Goal: Transaction & Acquisition: Subscribe to service/newsletter

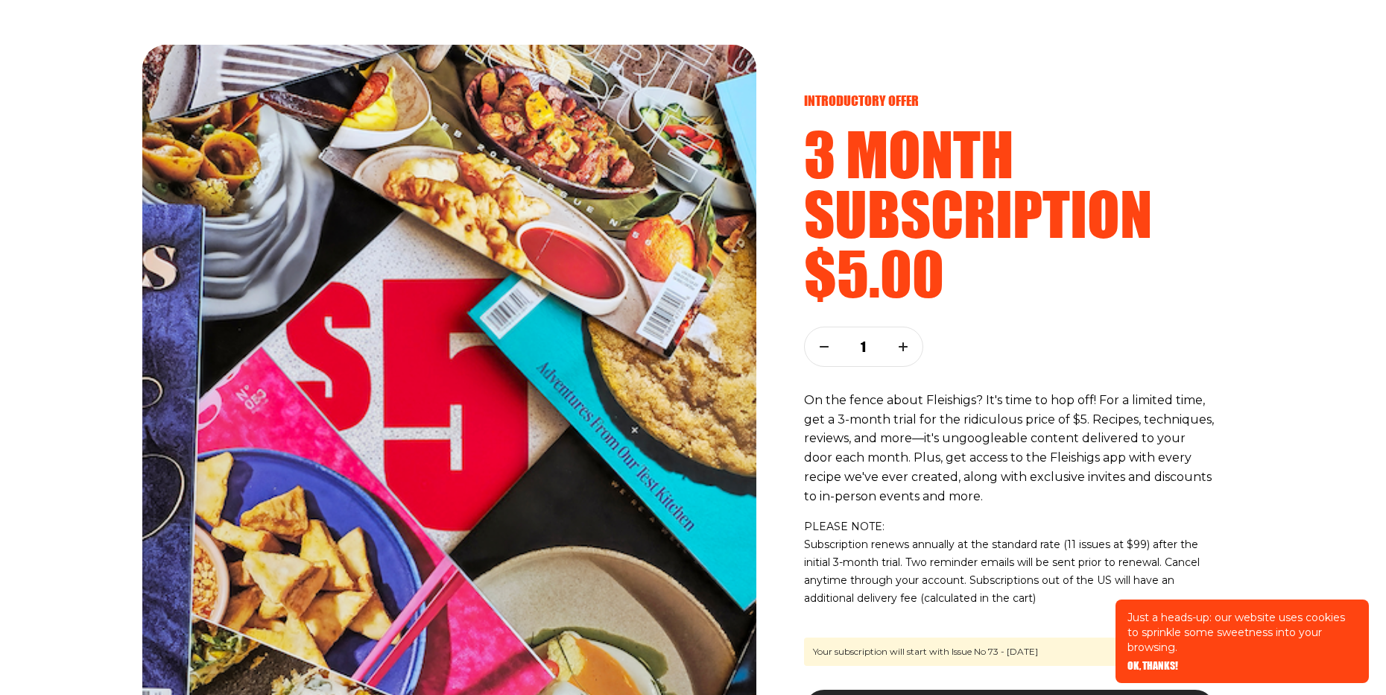
scroll to position [119, 0]
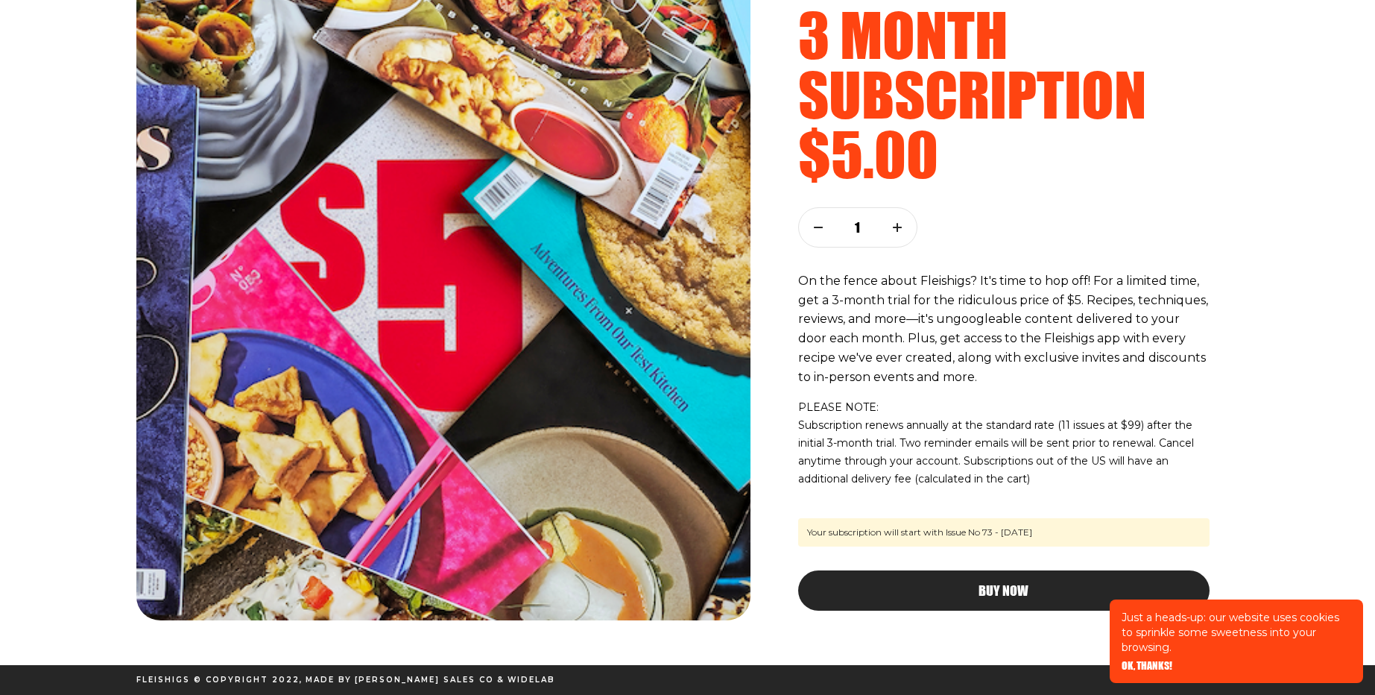
click at [950, 581] on button "Buy Now" at bounding box center [1003, 590] width 411 height 40
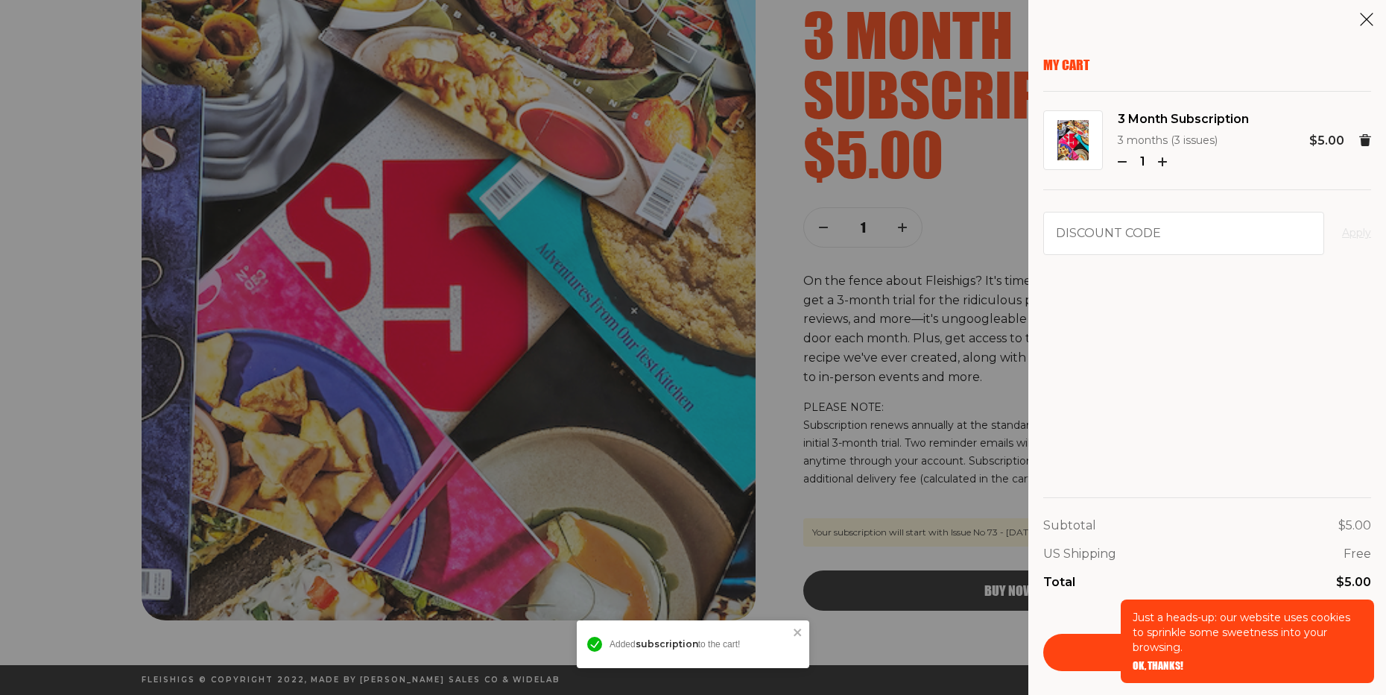
click at [1167, 671] on div "Just a heads-up: our website uses cookies to sprinkle some sweetness into your …" at bounding box center [1247, 640] width 253 height 83
click at [1162, 660] on span "OK, THANKS!" at bounding box center [1158, 655] width 51 height 10
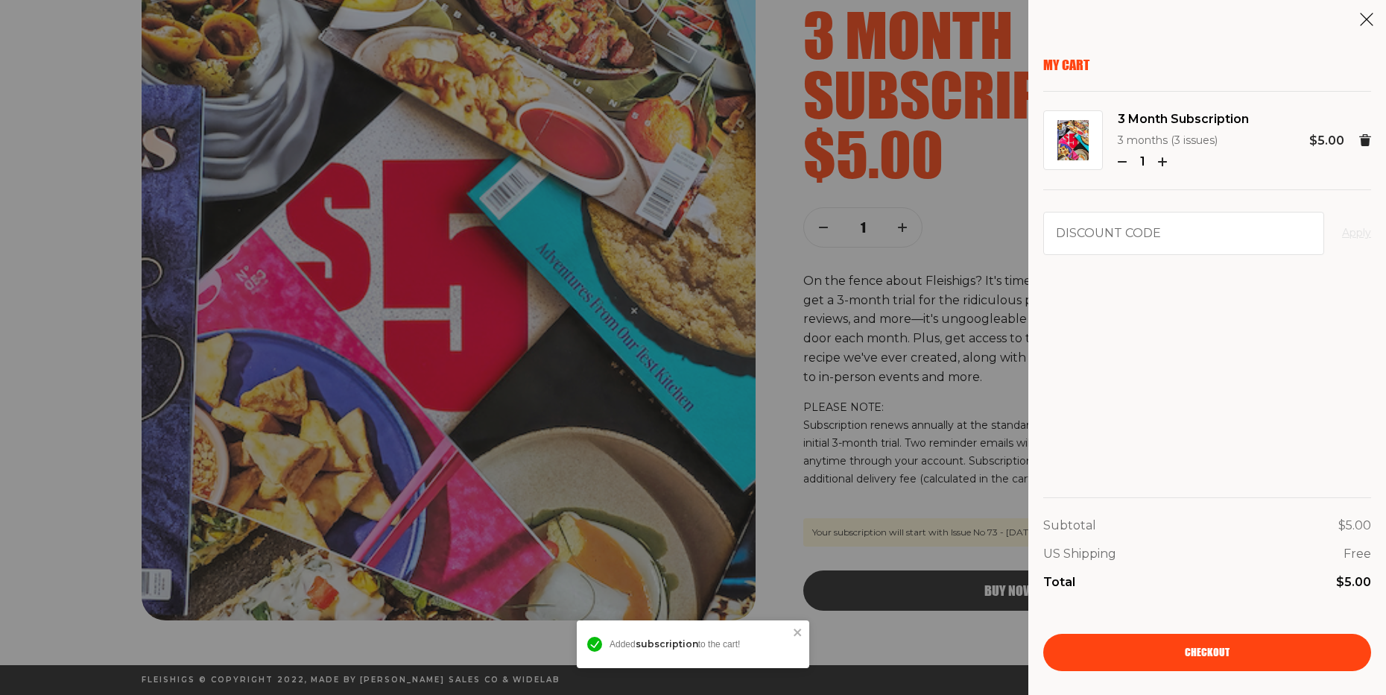
click at [1140, 654] on link "Checkout" at bounding box center [1207, 651] width 328 height 37
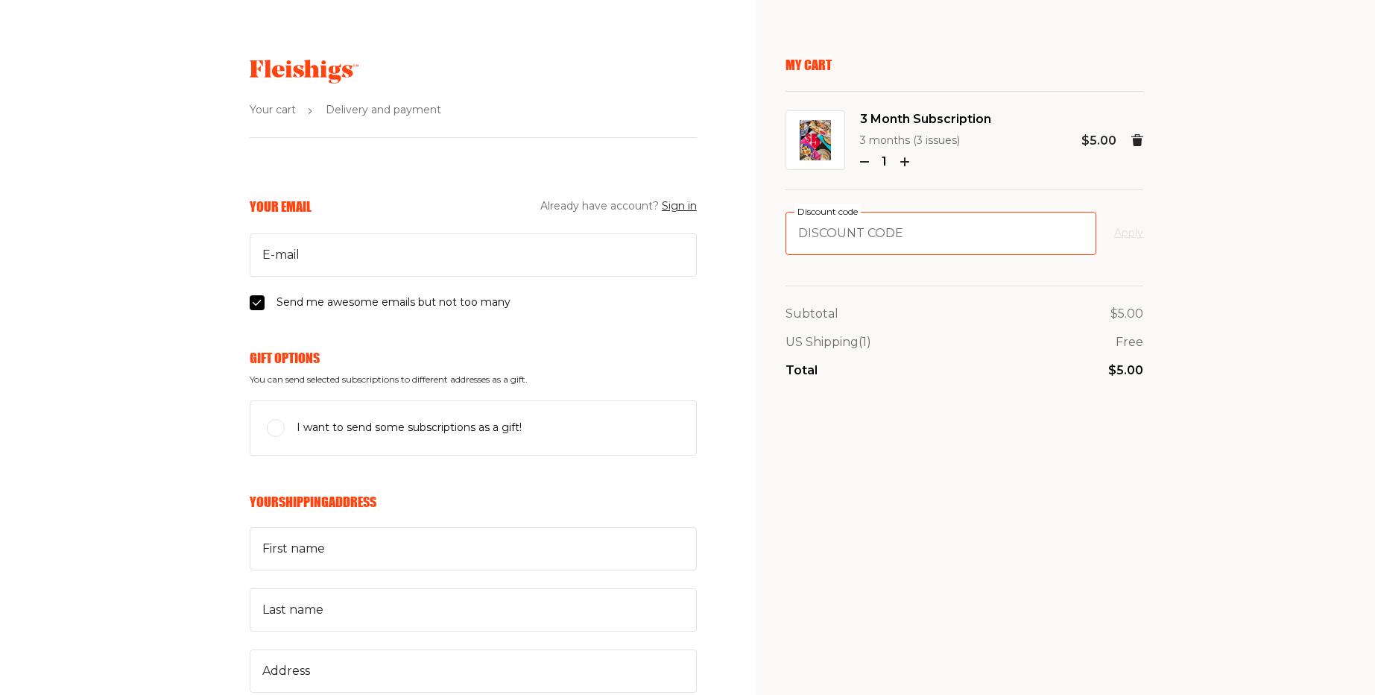
click at [920, 229] on input "Discount code" at bounding box center [940, 233] width 311 height 43
paste input "FREE"
type input "FREE"
click at [1133, 233] on button "Apply" at bounding box center [1128, 233] width 29 height 18
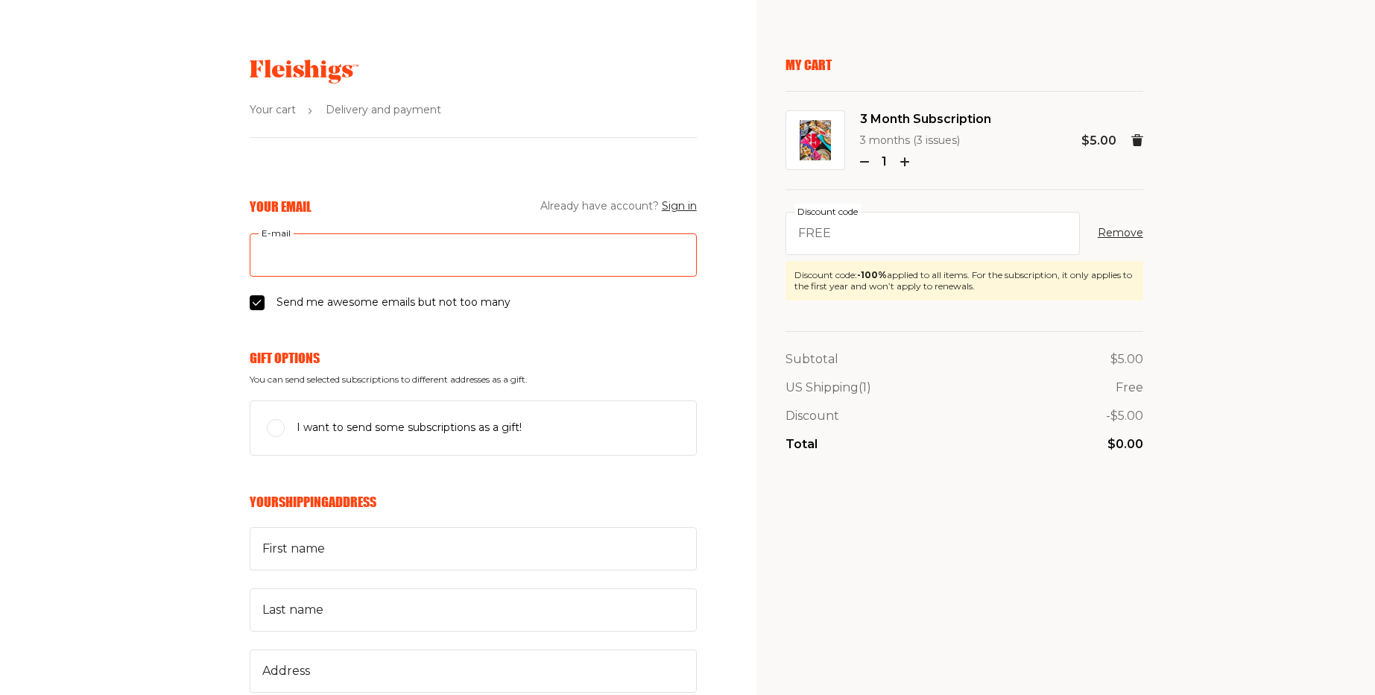
click at [423, 250] on input "E-mail" at bounding box center [473, 254] width 447 height 43
type input "[PERSON_NAME][EMAIL_ADDRESS][PERSON_NAME][DOMAIN_NAME]"
click at [324, 254] on input "[PERSON_NAME][EMAIL_ADDRESS][PERSON_NAME][DOMAIN_NAME]" at bounding box center [473, 254] width 447 height 43
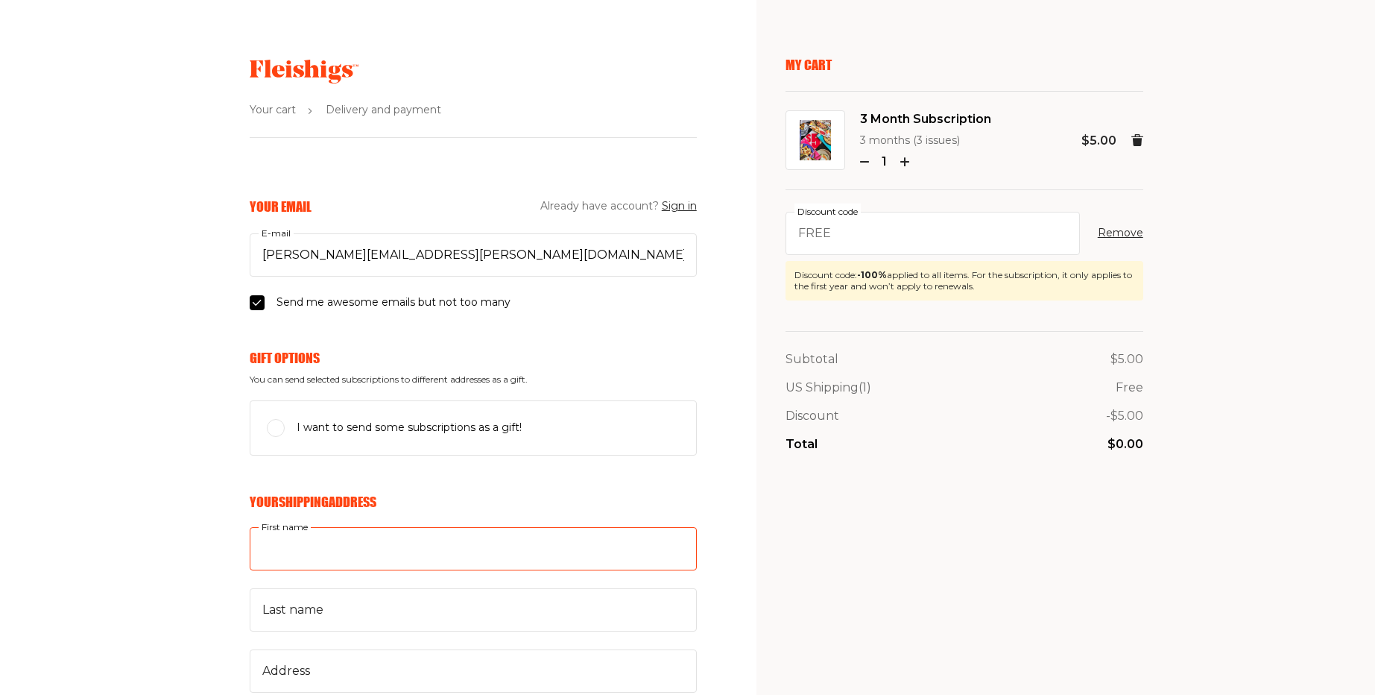
click at [393, 548] on input "First name" at bounding box center [473, 548] width 447 height 43
type input "[PERSON_NAME]"
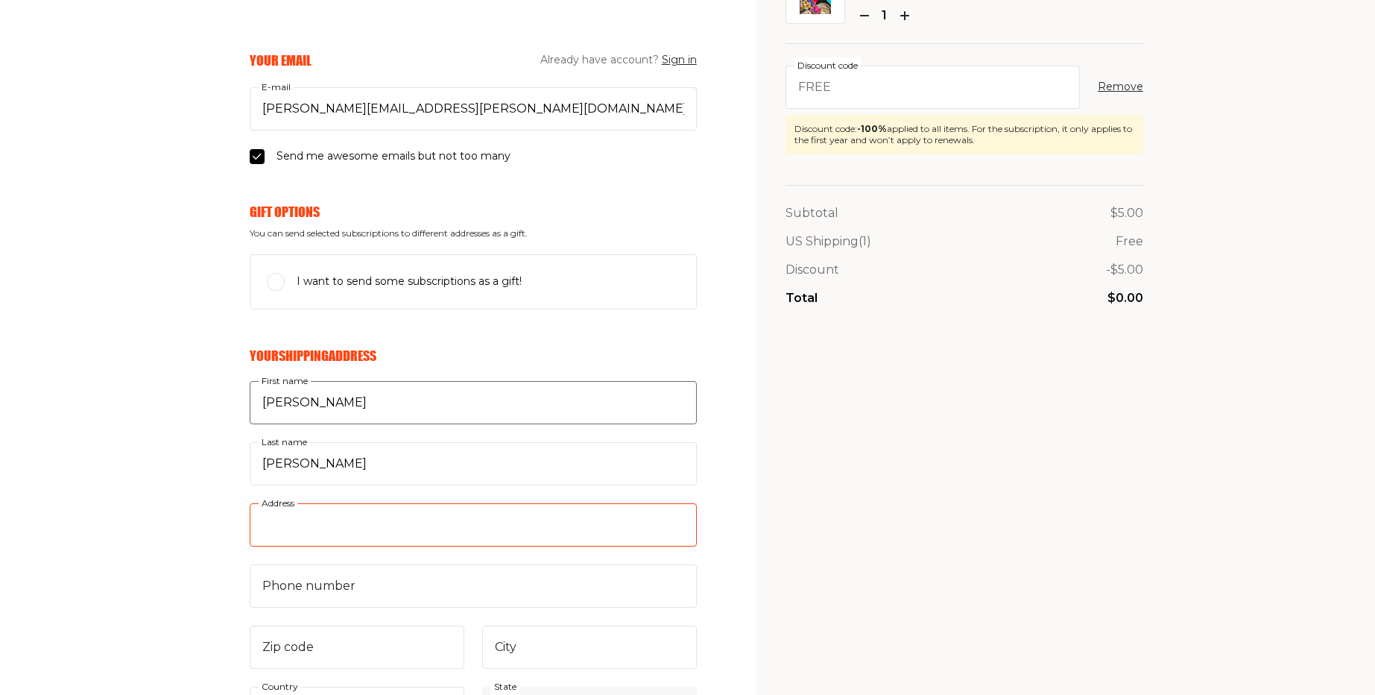
scroll to position [179, 0]
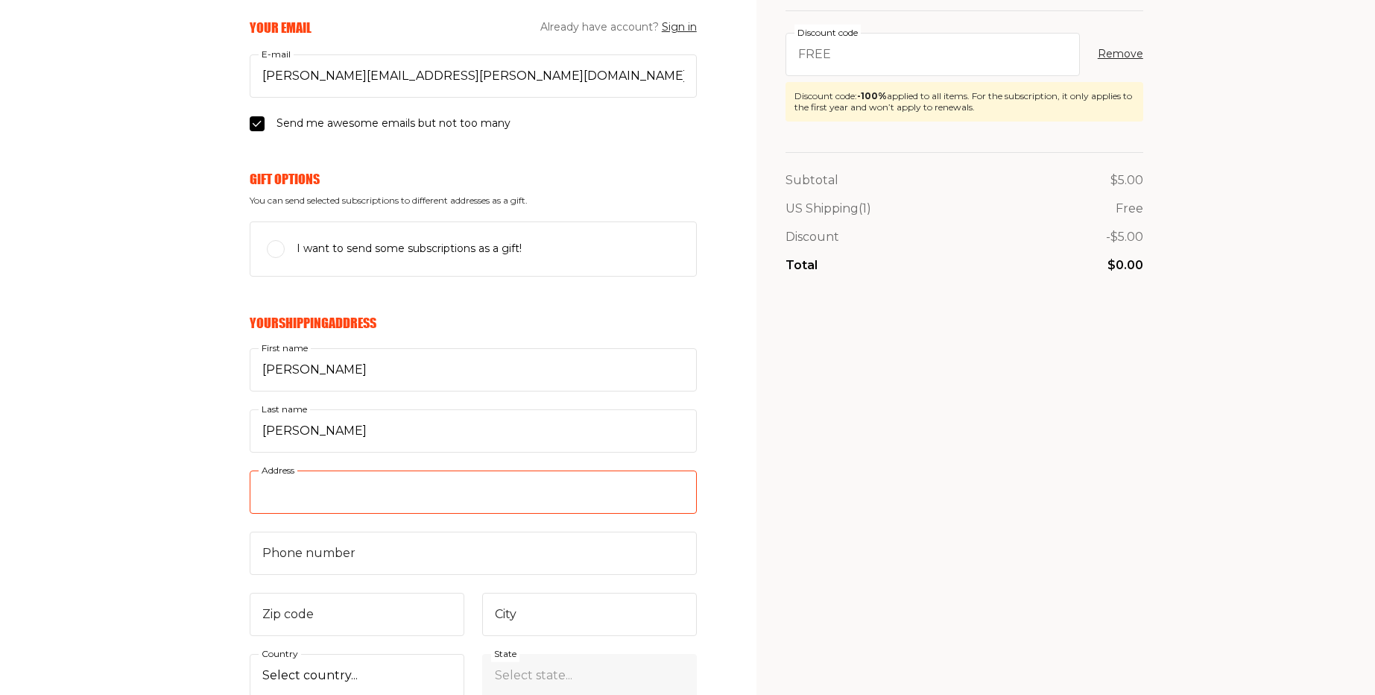
click at [361, 496] on input "Address" at bounding box center [473, 491] width 447 height 43
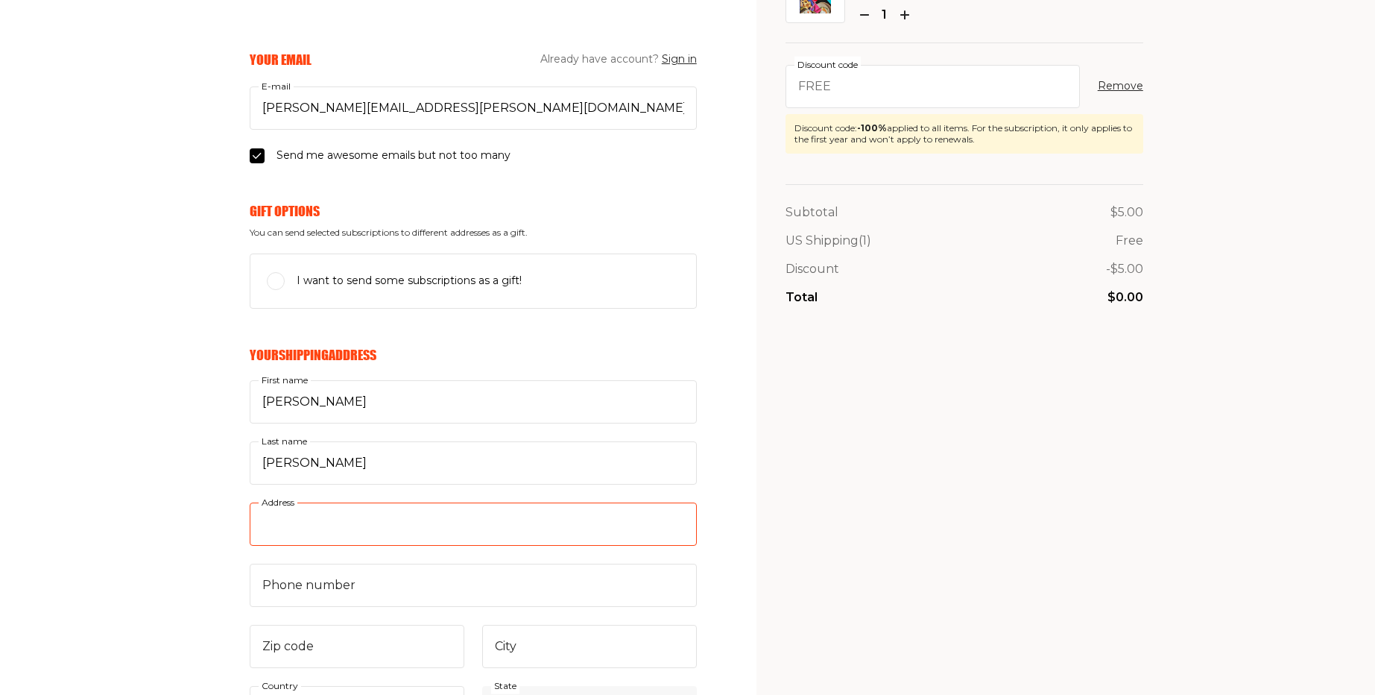
scroll to position [358, 0]
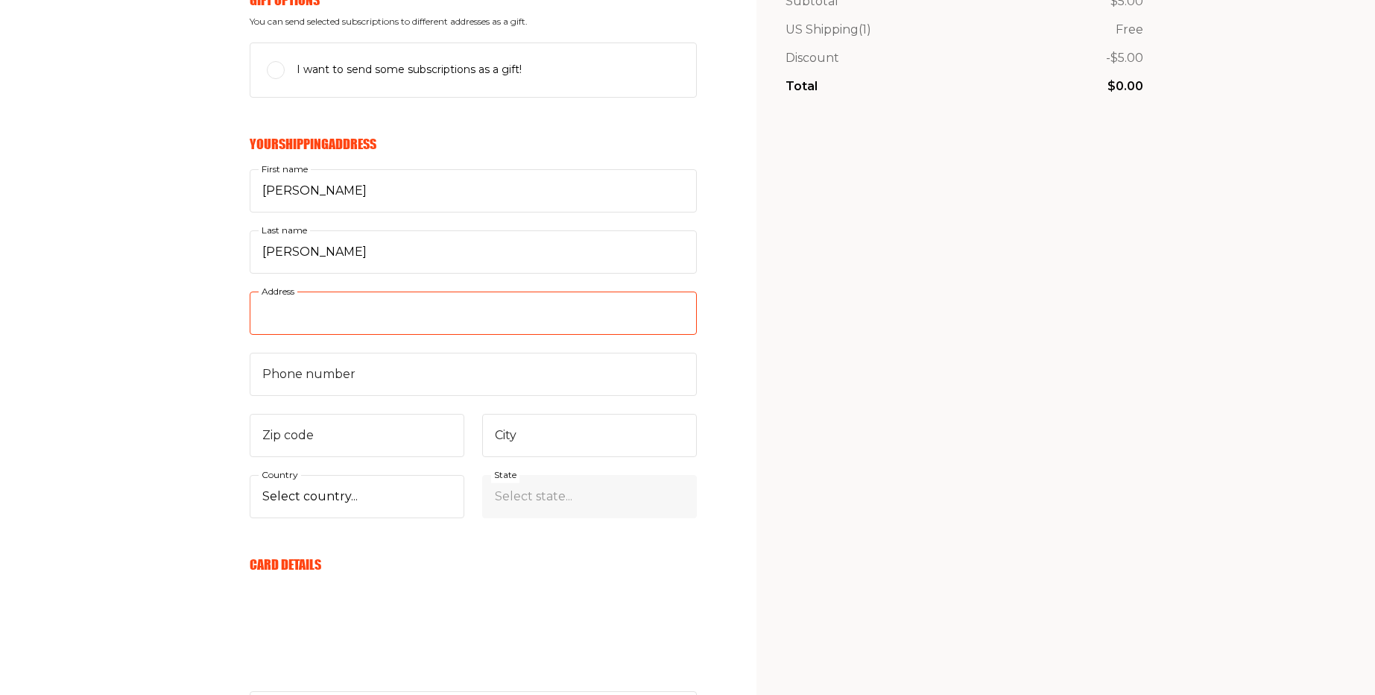
click at [352, 307] on input "Address" at bounding box center [473, 312] width 447 height 43
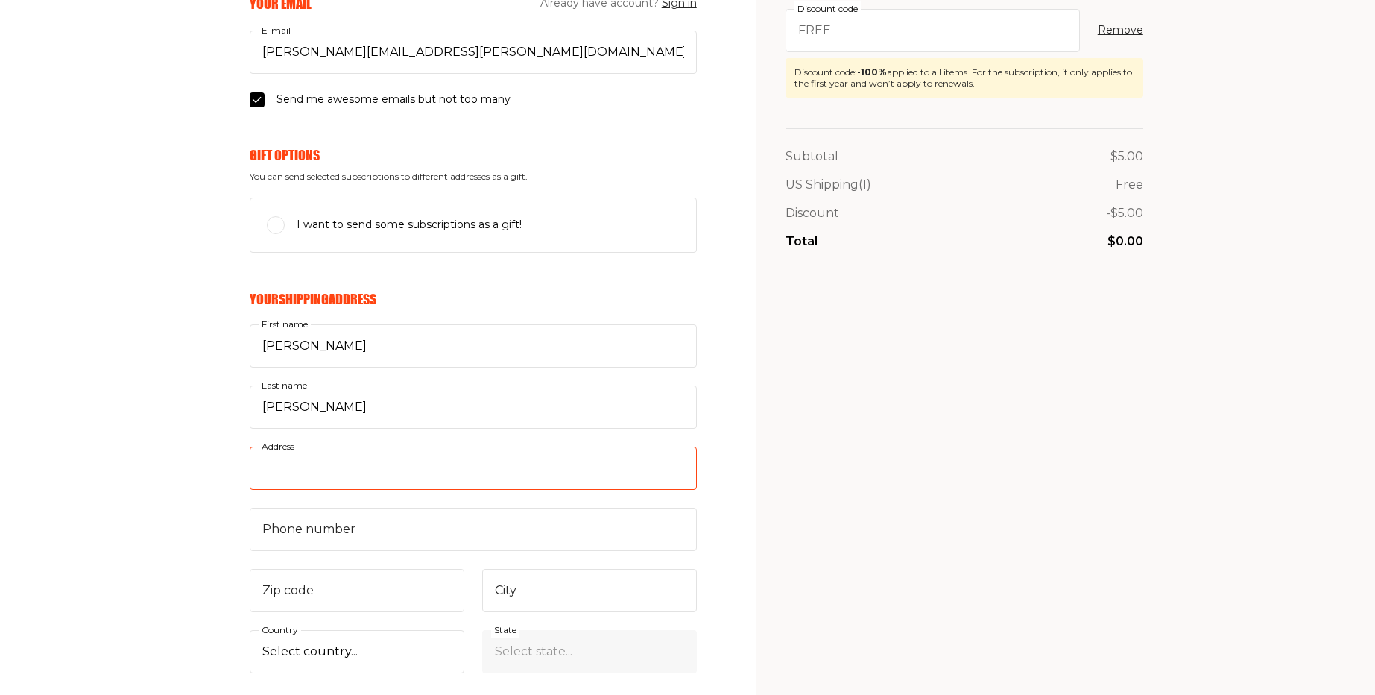
scroll to position [0, 0]
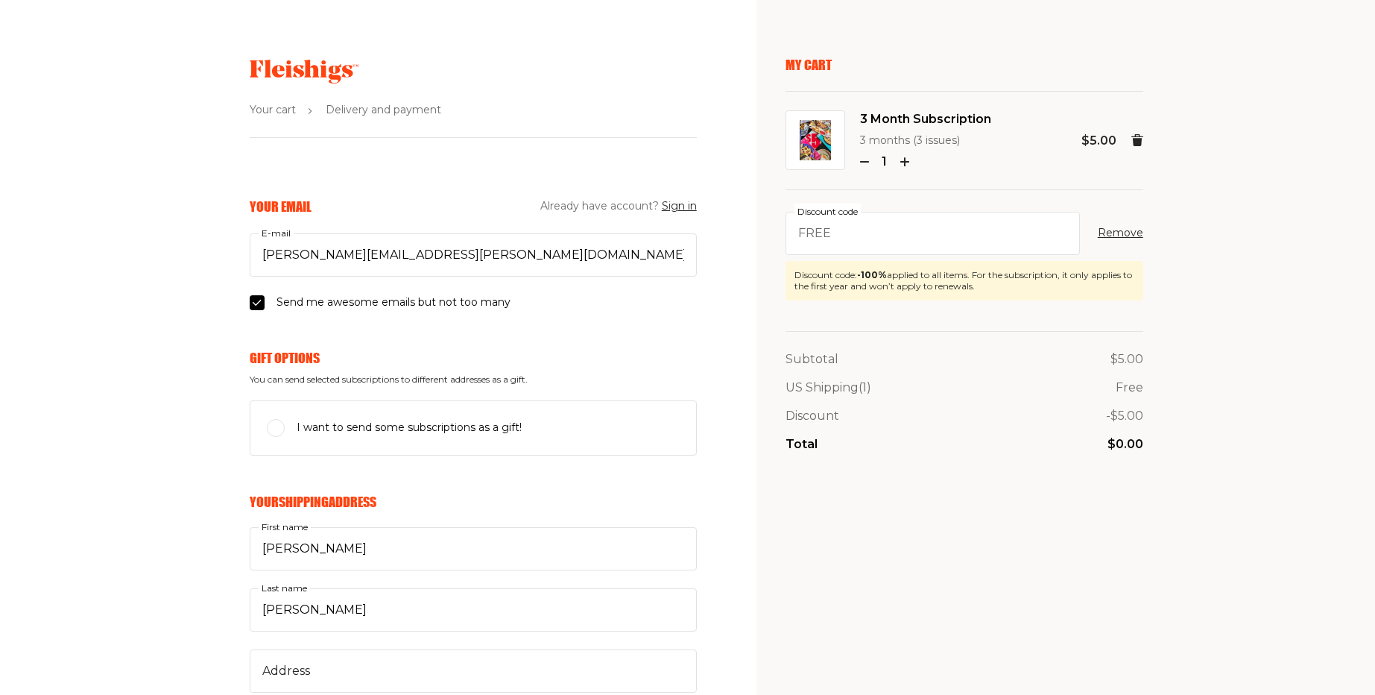
click at [314, 74] on use at bounding box center [304, 72] width 109 height 24
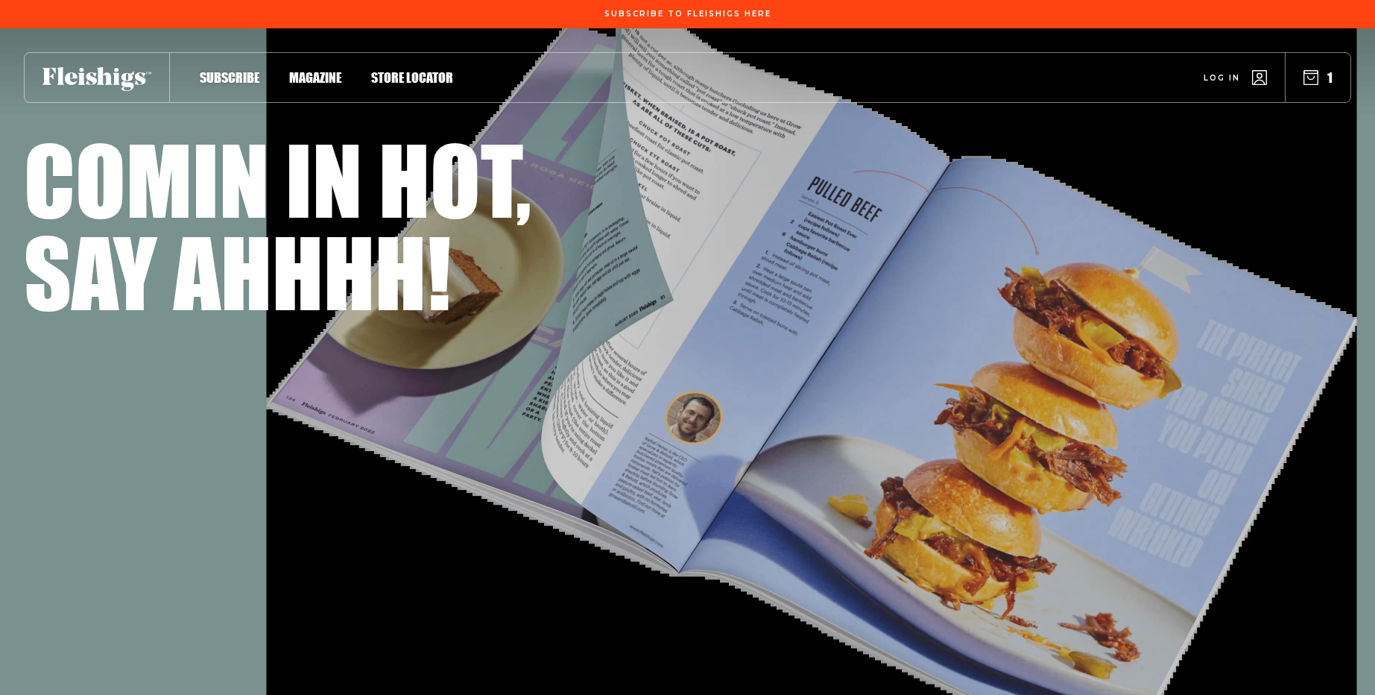
click at [1236, 72] on span "Log in" at bounding box center [1222, 66] width 37 height 11
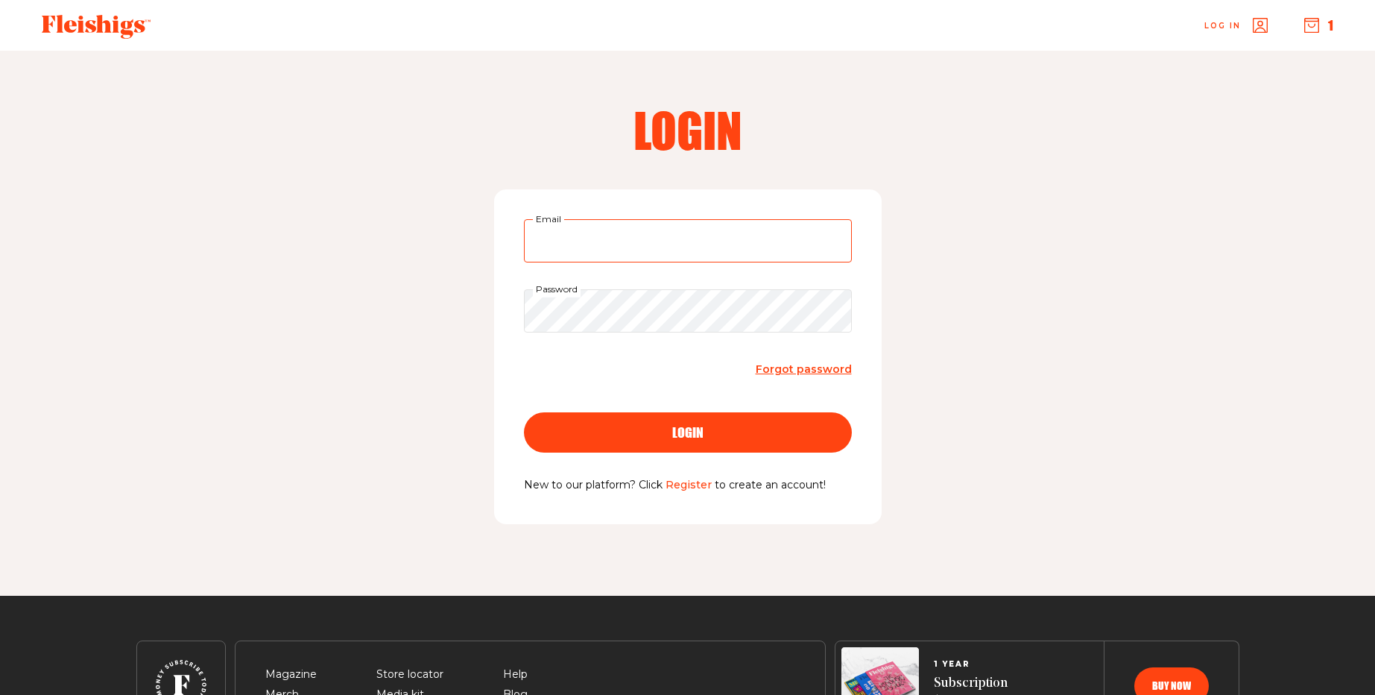
click at [627, 244] on input "Email" at bounding box center [688, 240] width 328 height 43
type input "[PERSON_NAME][EMAIL_ADDRESS][PERSON_NAME][DOMAIN_NAME]"
click at [644, 445] on button "login" at bounding box center [688, 432] width 328 height 40
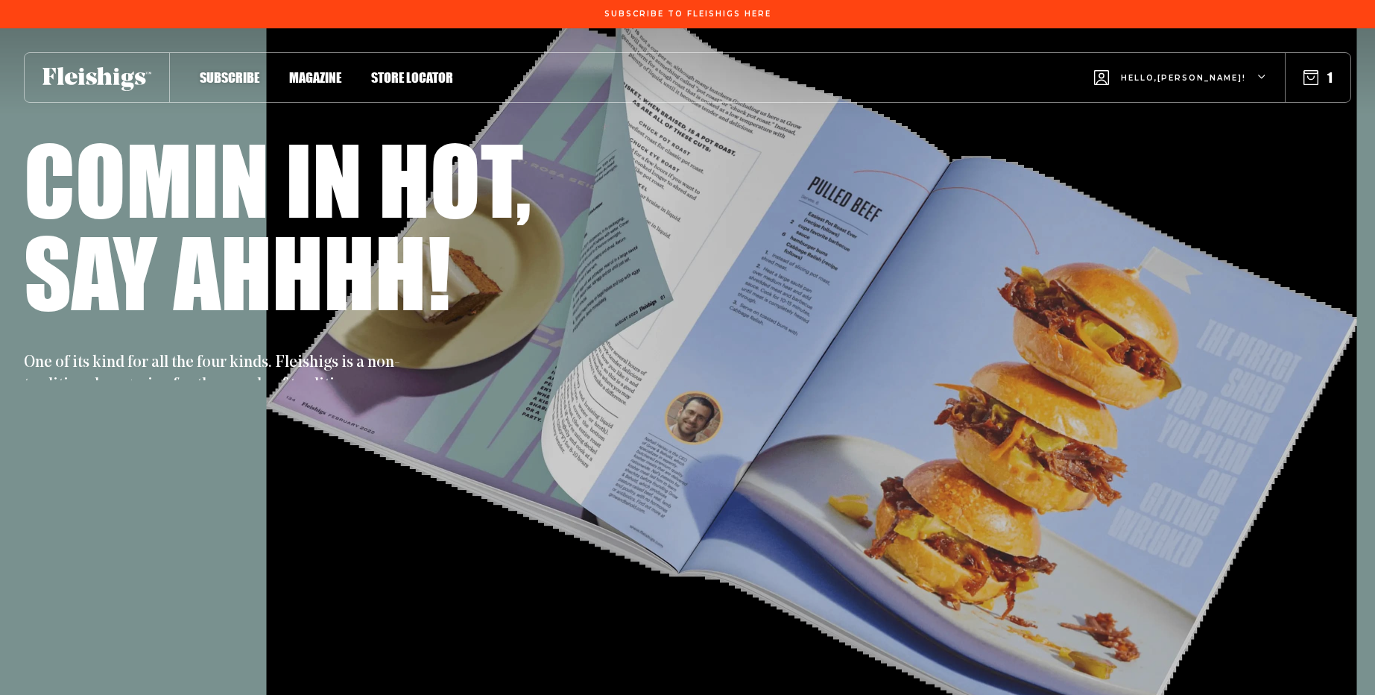
click at [1310, 73] on use "button" at bounding box center [1311, 78] width 14 height 14
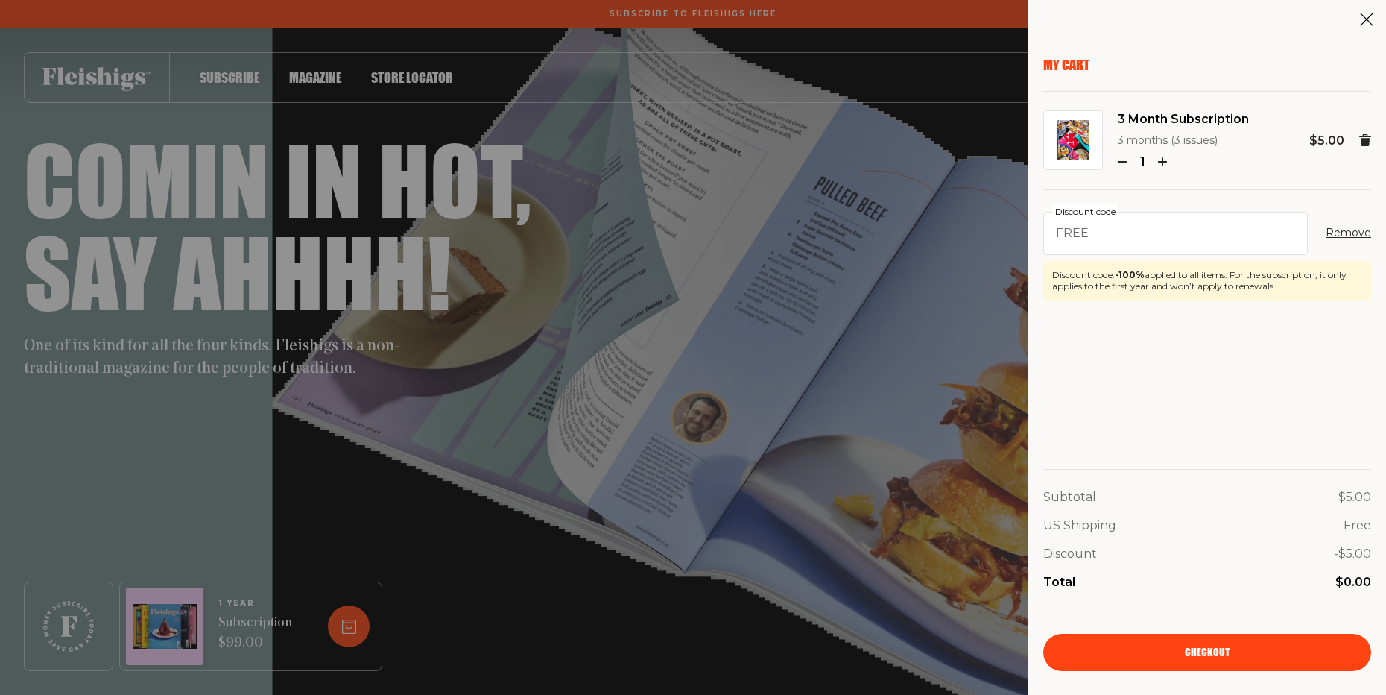
click at [1236, 648] on link "Checkout" at bounding box center [1207, 651] width 328 height 37
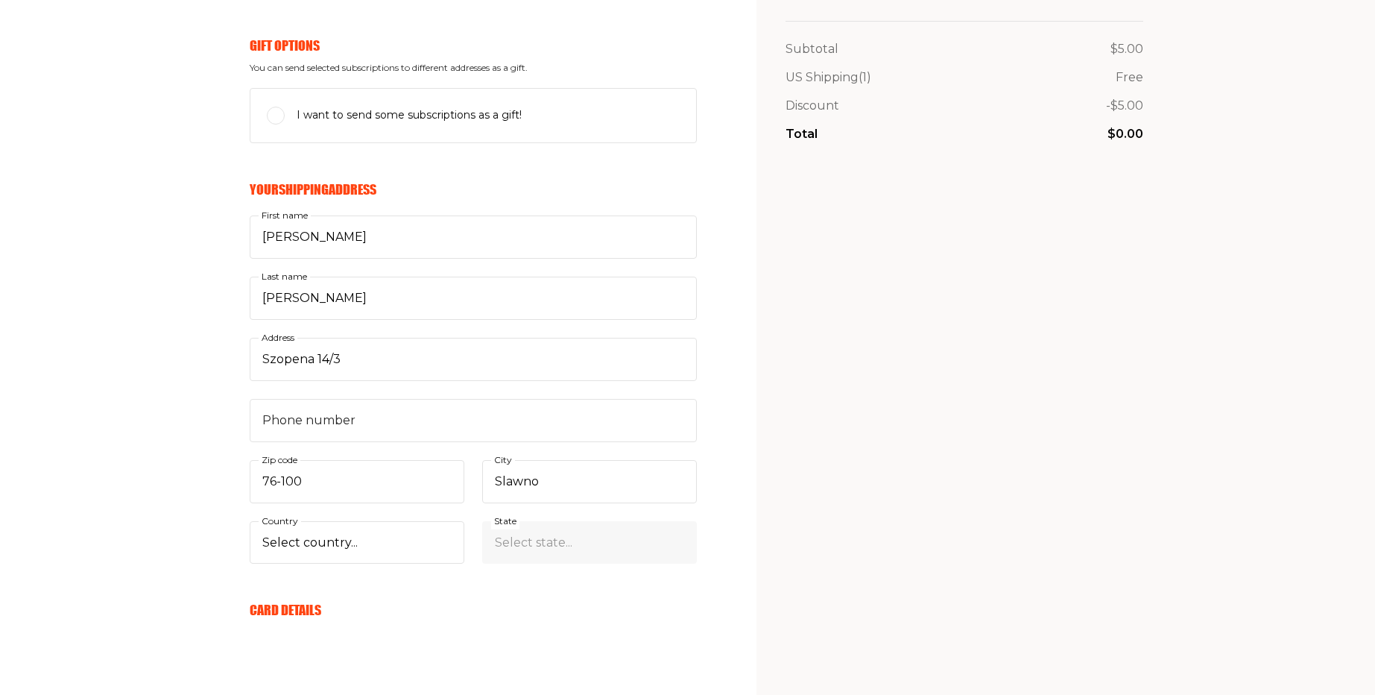
scroll to position [358, 0]
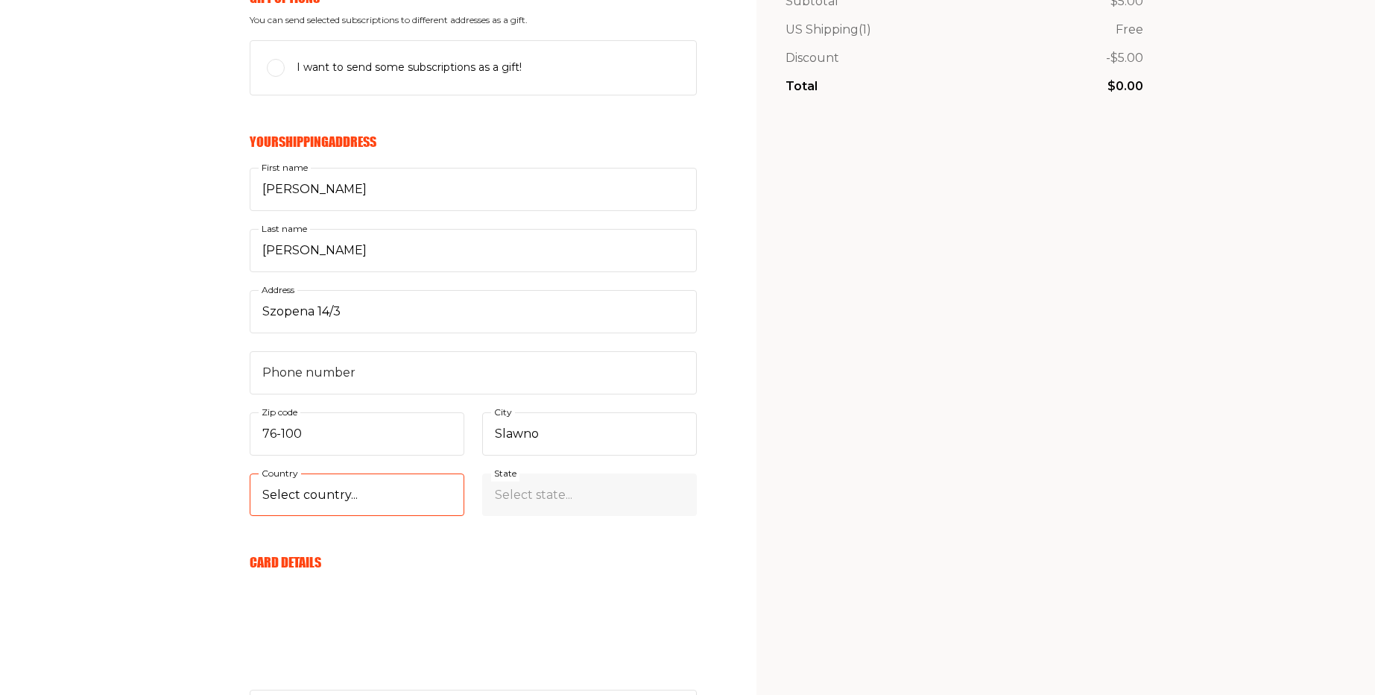
select select "US"
click at [250, 516] on select "Select country... [GEOGRAPHIC_DATA] [GEOGRAPHIC_DATA] (+$29/subscription) [GEOG…" at bounding box center [357, 494] width 215 height 43
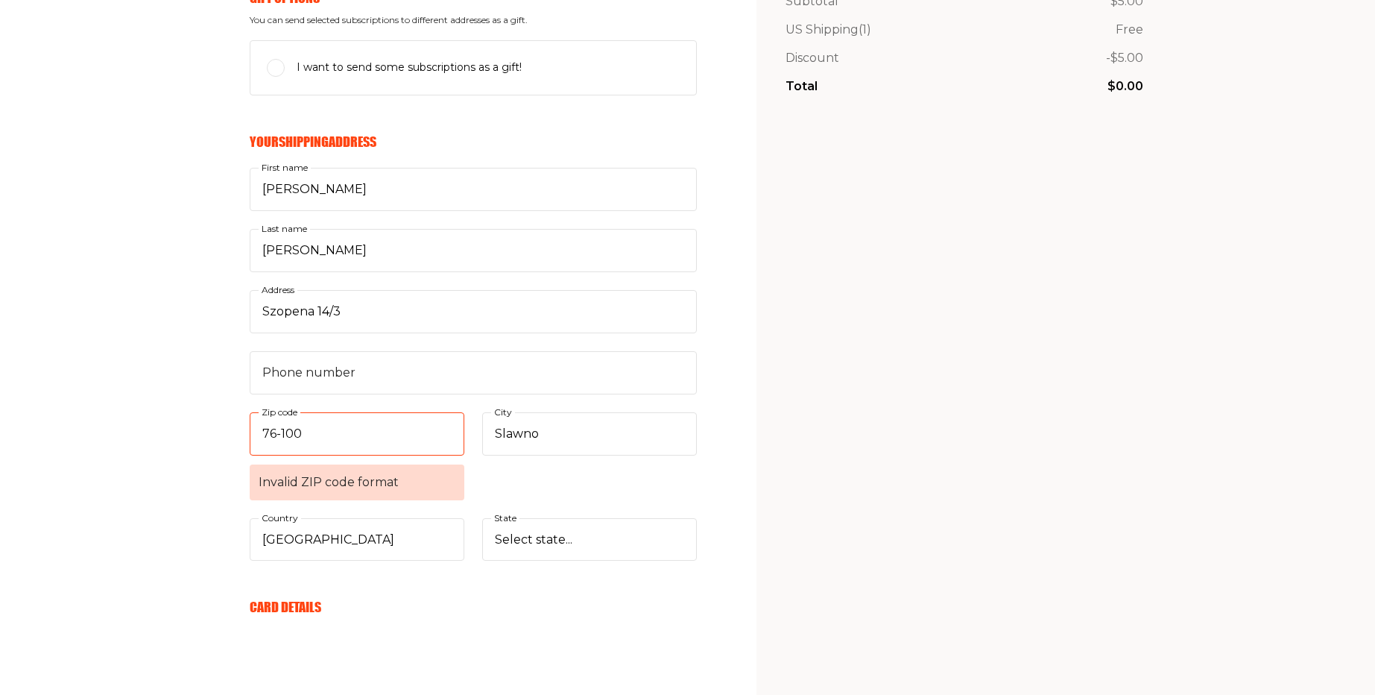
click at [320, 414] on input "76-100" at bounding box center [357, 433] width 215 height 43
click at [329, 437] on input "76-100" at bounding box center [357, 433] width 215 height 43
paste input "07731"
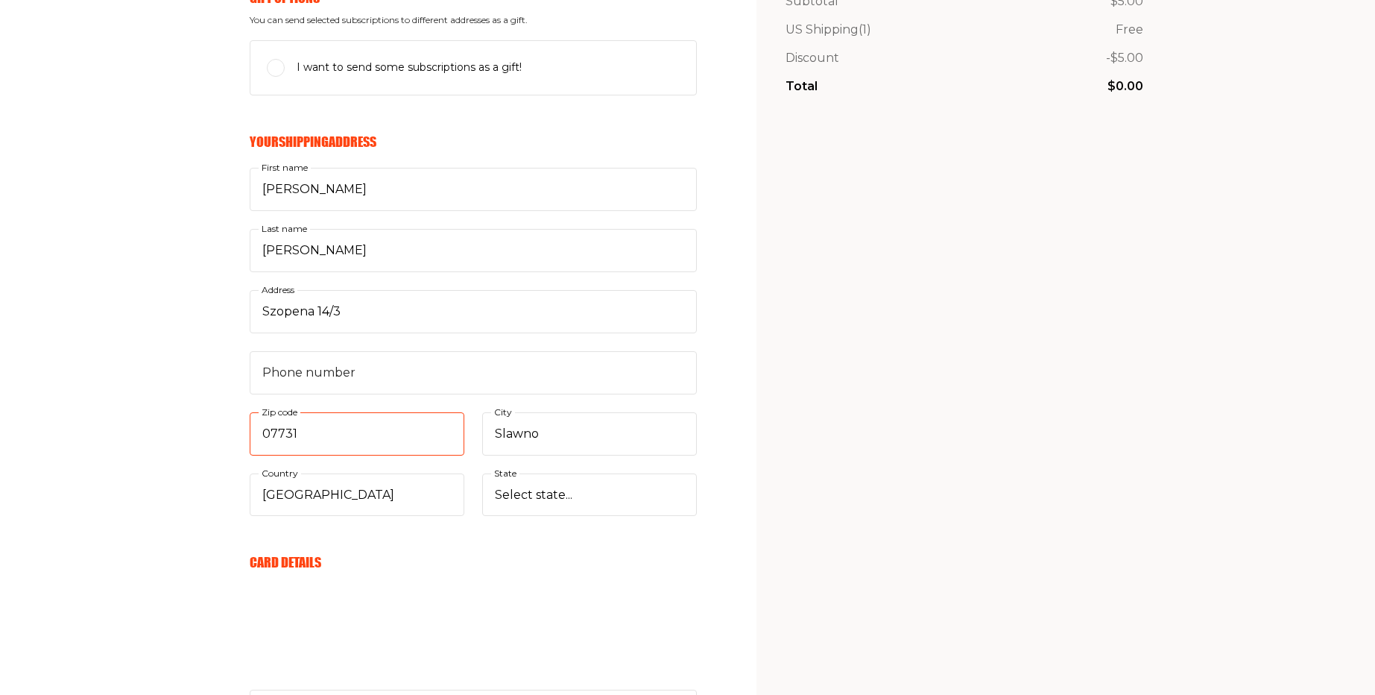
type input "07731"
drag, startPoint x: 341, startPoint y: 489, endPoint x: 544, endPoint y: 501, distance: 203.8
click at [544, 501] on div "Mariusz First name Niemiec Last name Szopena 14/3 Address Phone number 07731 Zi…" at bounding box center [473, 342] width 447 height 348
select select "[US_STATE]"
click at [482, 473] on select "Select state... [US_STATE] [US_STATE] [US_STATE] [US_STATE] [US_STATE] [US_STAT…" at bounding box center [589, 494] width 215 height 43
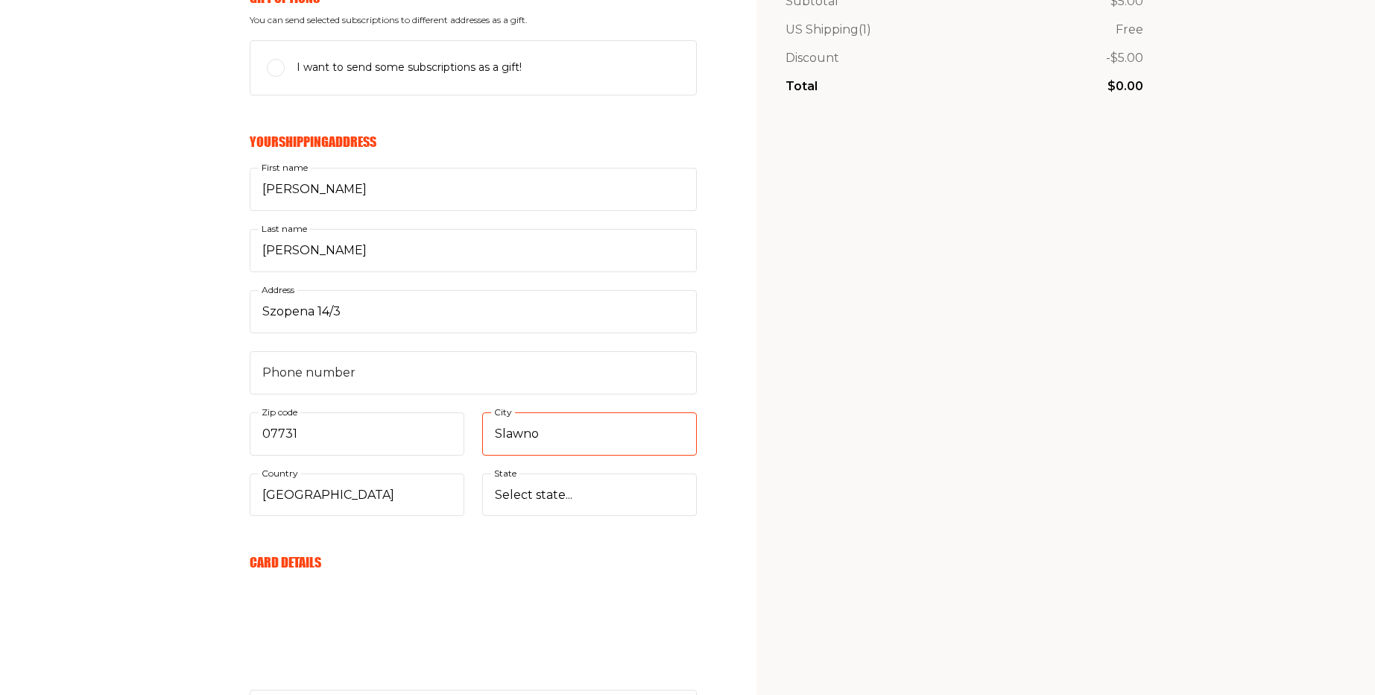
click at [527, 423] on input "Slawno" at bounding box center [589, 433] width 215 height 43
click at [525, 423] on input "Slawno" at bounding box center [589, 433] width 215 height 43
type input "Lakewood"
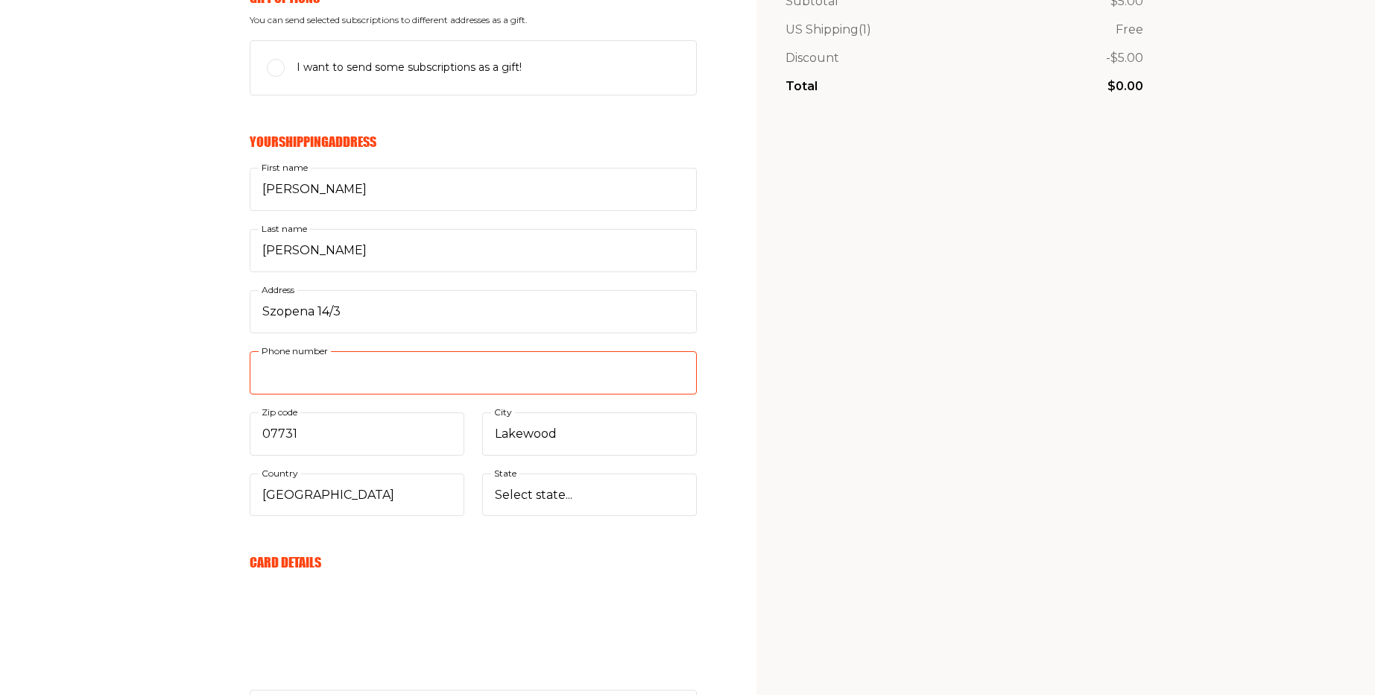
click at [329, 365] on input "Phone number" at bounding box center [473, 372] width 447 height 43
paste input "732.3999400"
type input "732.3999400"
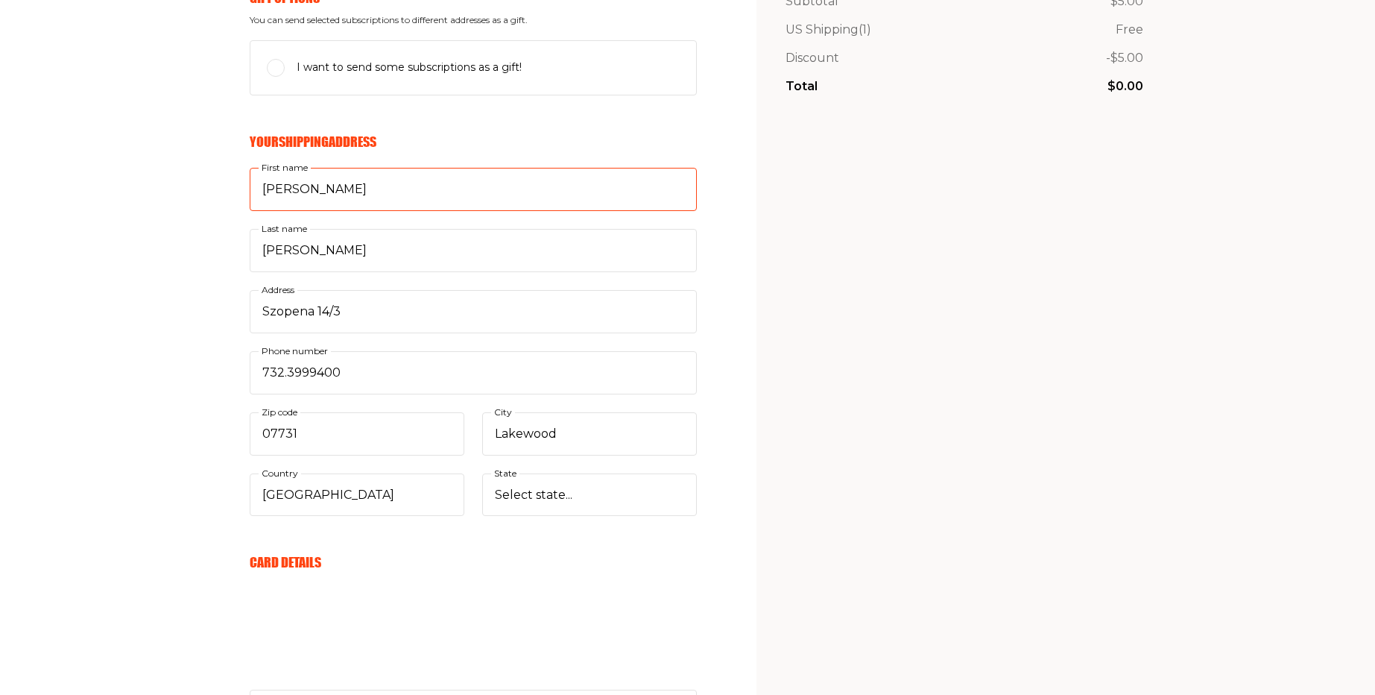
drag, startPoint x: 320, startPoint y: 200, endPoint x: 192, endPoint y: 185, distance: 129.1
click at [192, 185] on div "Your Email mariusz.niemiec@widelab.co E-mail Send me awesome emails but not too…" at bounding box center [348, 490] width 697 height 1300
click at [331, 192] on input "[PERSON_NAME]" at bounding box center [473, 189] width 447 height 43
paste input "[PERSON_NAME]"
type input "[PERSON_NAME]"
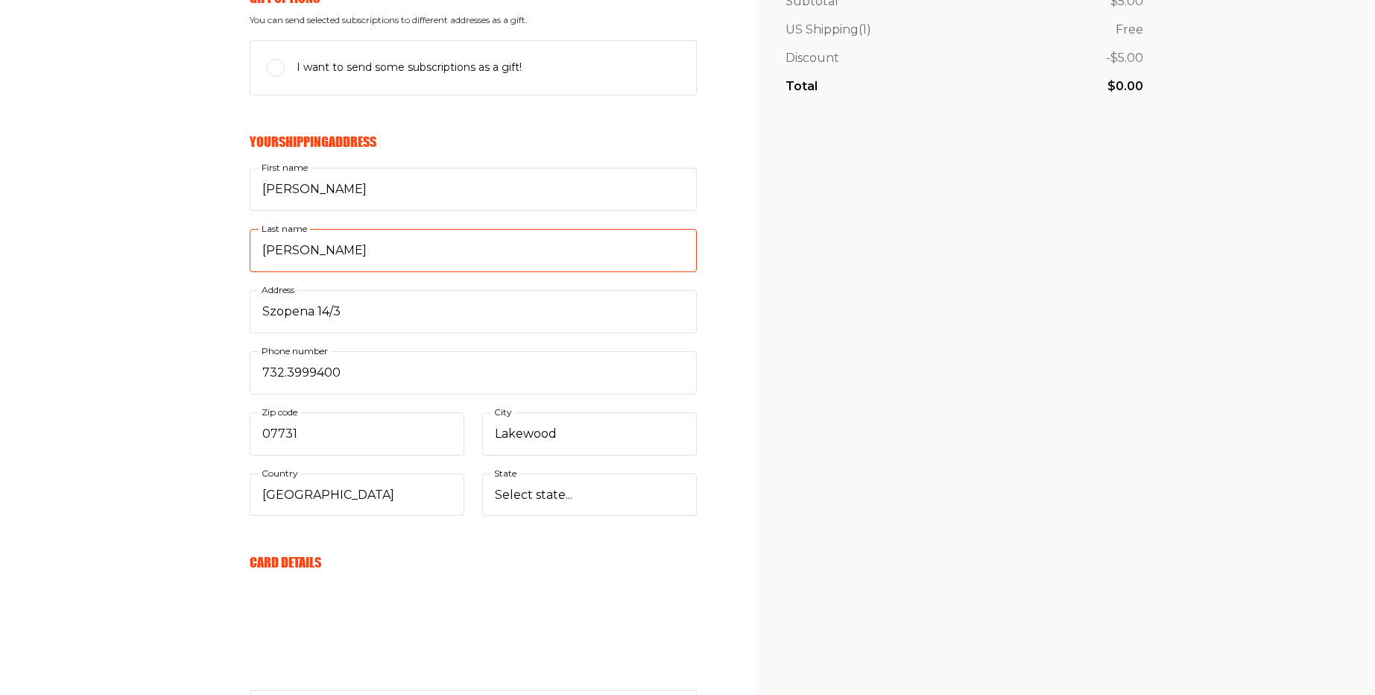
click at [326, 256] on input "[PERSON_NAME]" at bounding box center [473, 250] width 447 height 43
paste input "Perl"
type input "Perl"
click at [92, 263] on div "Your Email mariusz.niemiec@widelab.co E-mail Send me awesome emails but not too…" at bounding box center [348, 490] width 697 height 1300
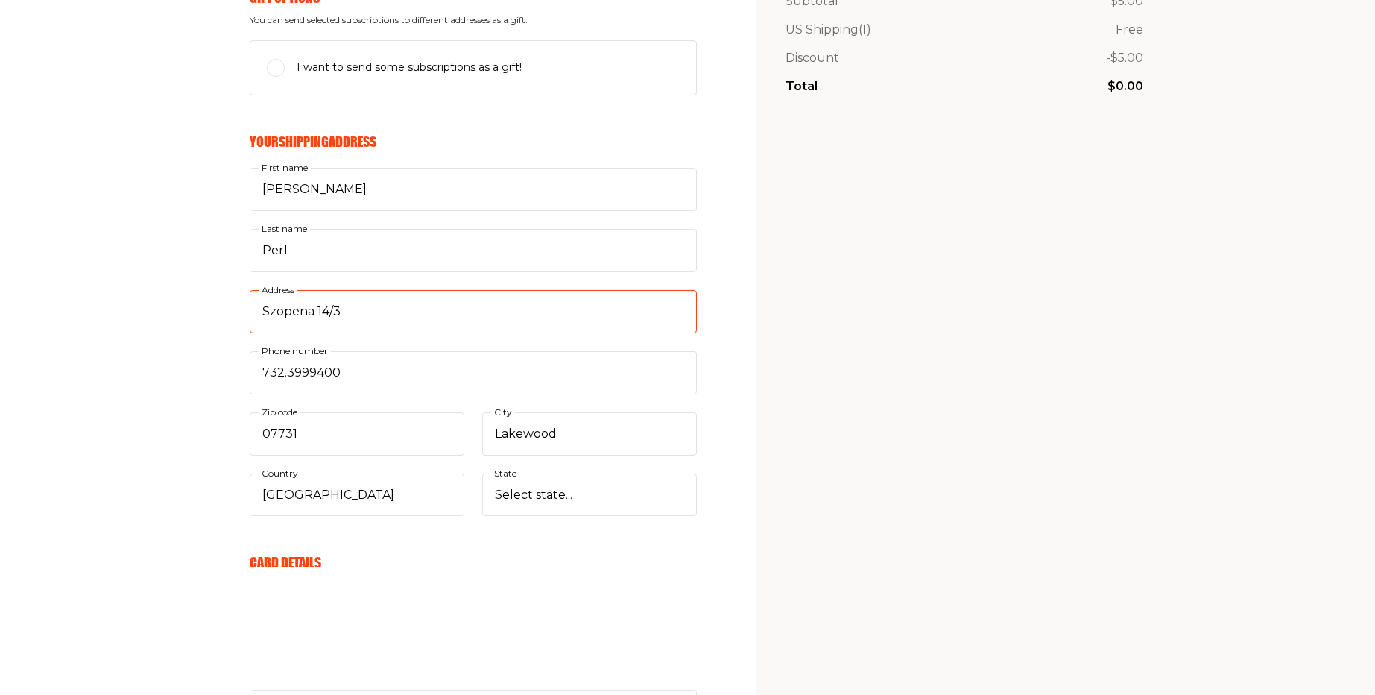
drag, startPoint x: 385, startPoint y: 310, endPoint x: 208, endPoint y: 308, distance: 176.6
click at [208, 308] on div "Your Email mariusz.niemiec@widelab.co E-mail Send me awesome emails but not too…" at bounding box center [348, 490] width 697 height 1300
click at [343, 308] on input "Szopena 14/3" at bounding box center [473, 311] width 447 height 43
paste input "[STREET_ADDRESS][PERSON_NAME][US_STATE]"
type input "[STREET_ADDRESS][PERSON_NAME][US_STATE]"
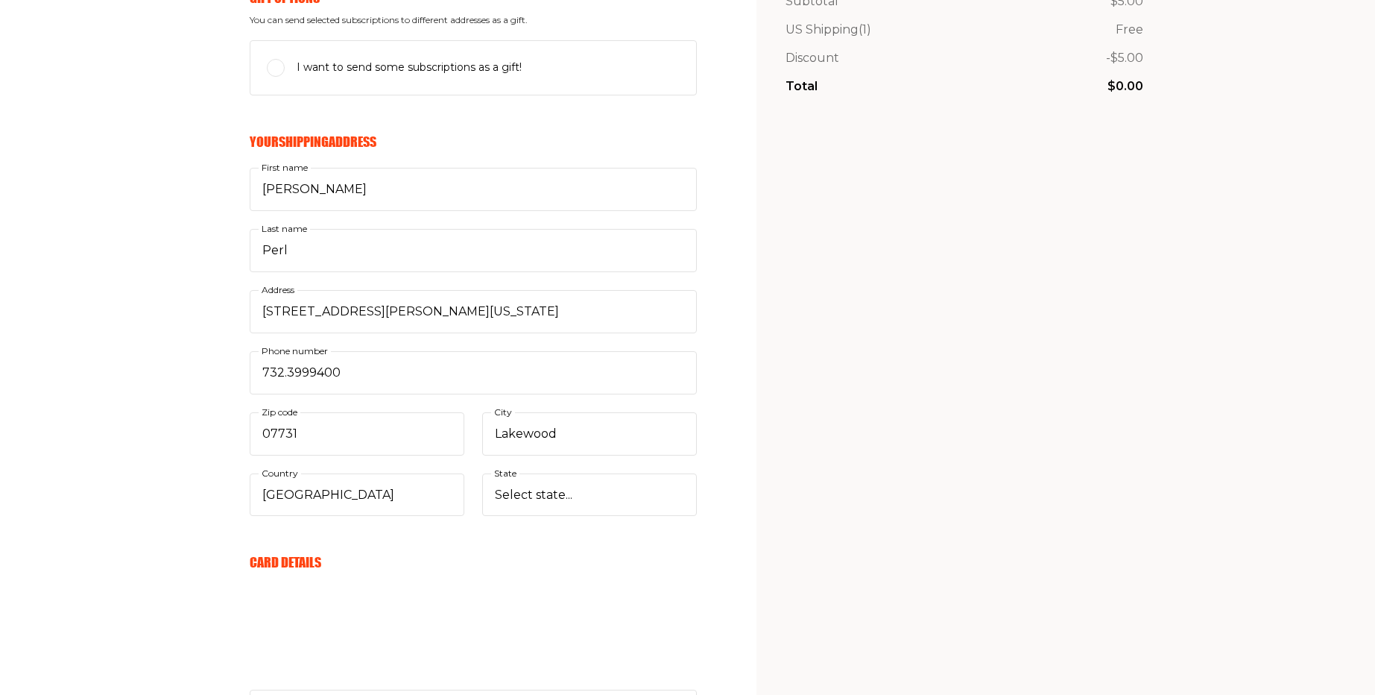
click at [133, 322] on div "Your Email mariusz.niemiec@widelab.co E-mail Send me awesome emails but not too…" at bounding box center [348, 490] width 697 height 1300
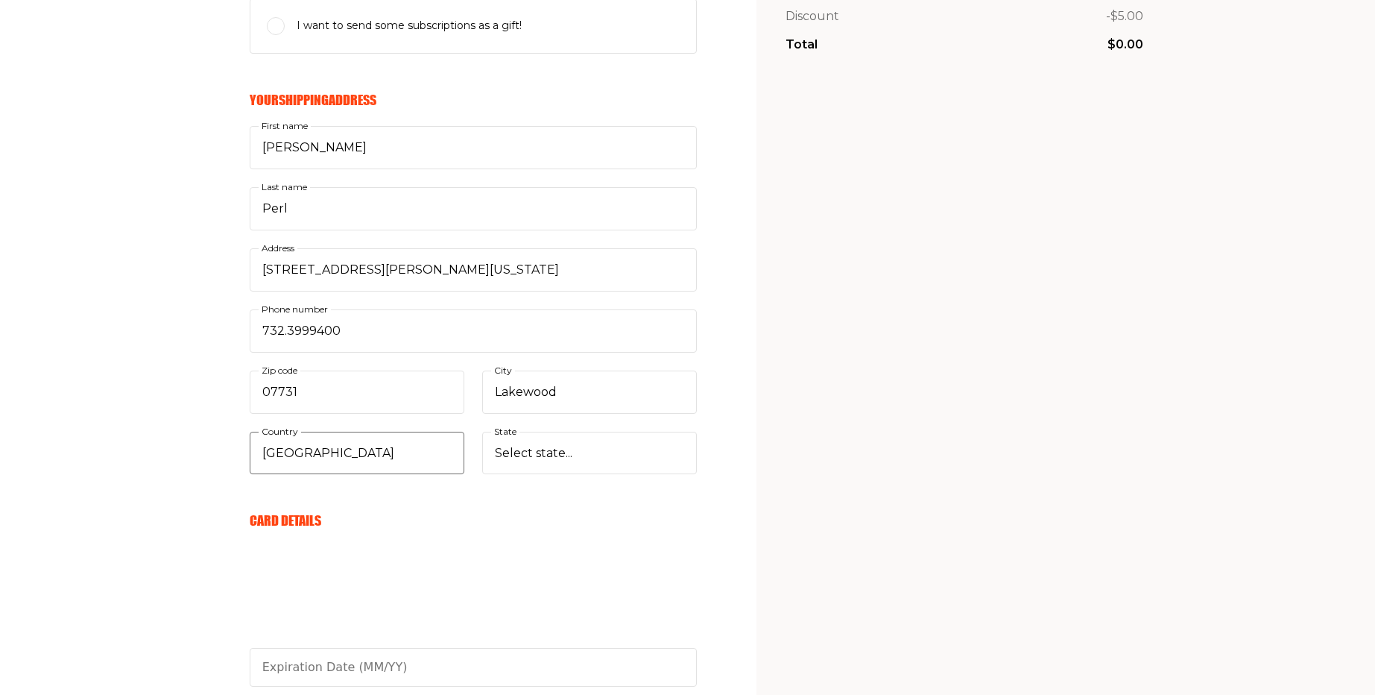
scroll to position [447, 0]
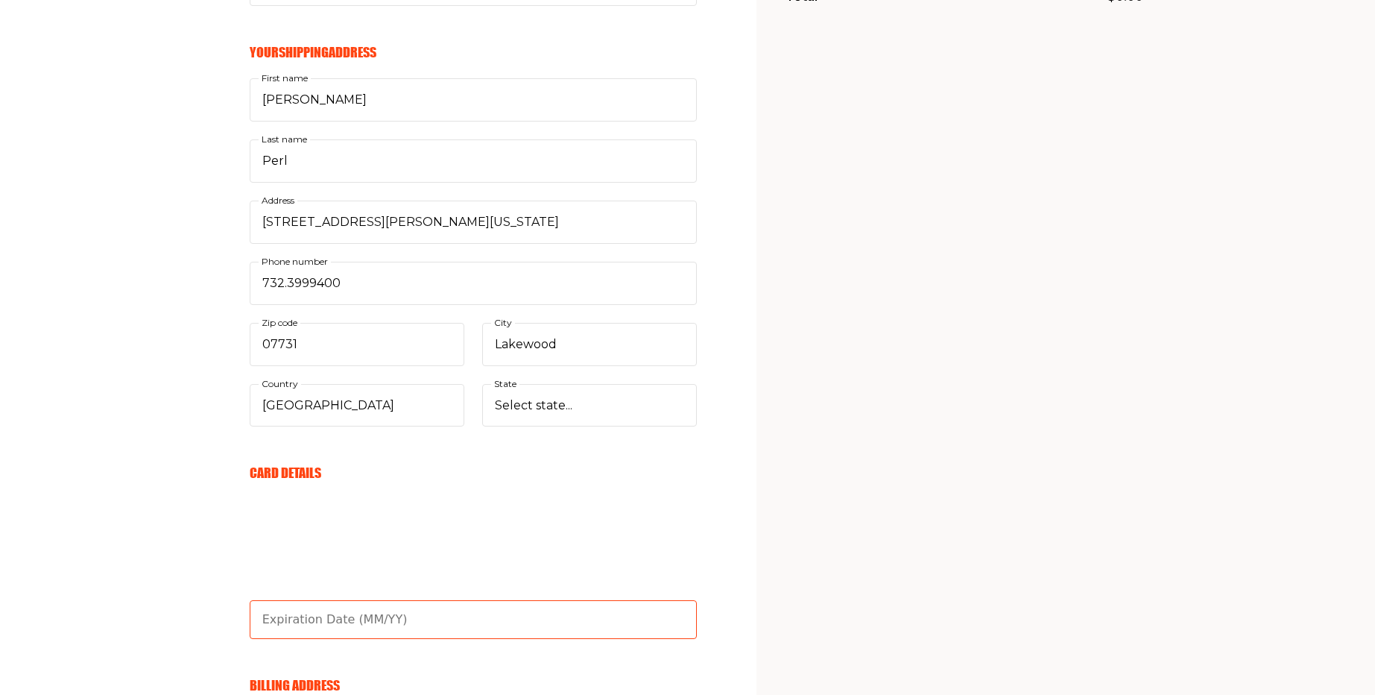
click at [409, 607] on input "text" at bounding box center [473, 619] width 447 height 39
paste input "05/28"
type input "05/28"
click at [137, 550] on div "Your Email mariusz.niemiec@widelab.co E-mail Send me awesome emails but not too…" at bounding box center [348, 400] width 697 height 1300
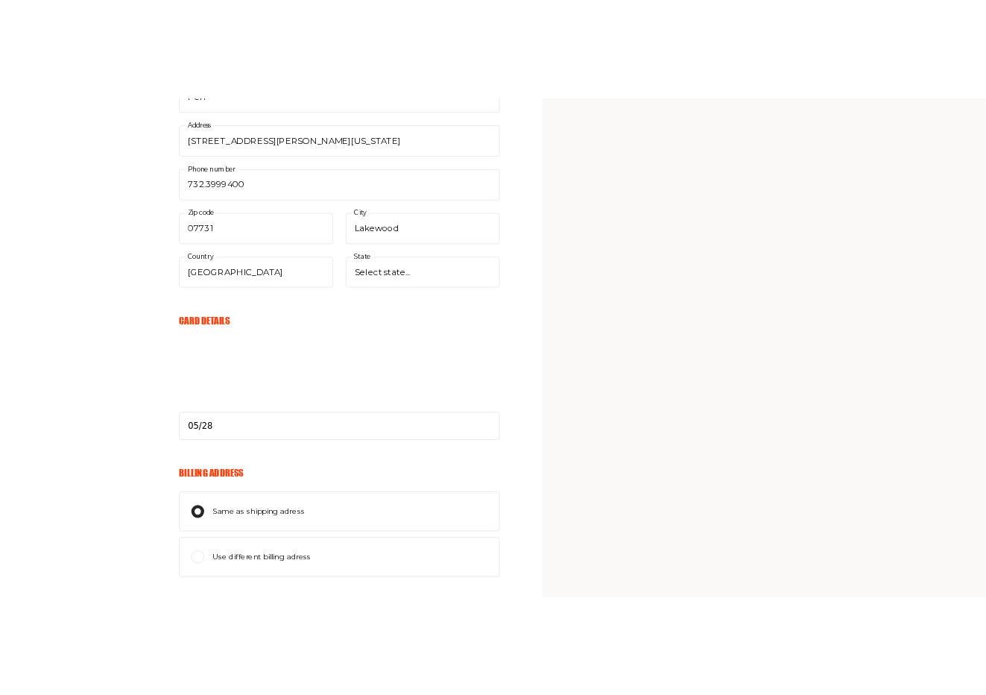
scroll to position [803, 0]
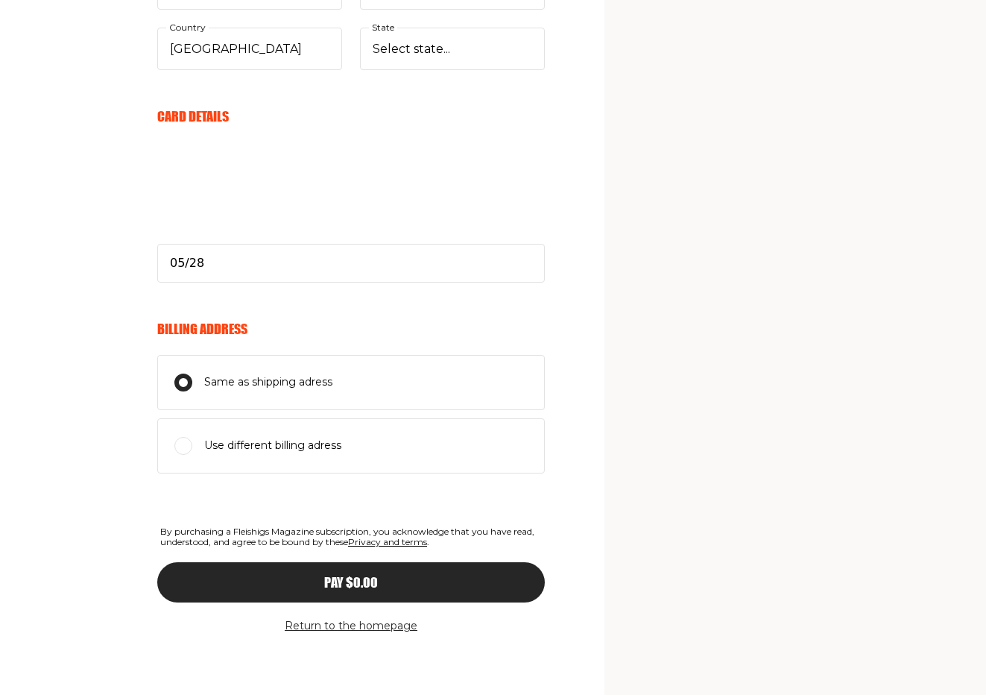
click at [356, 575] on span "Pay $0.00" at bounding box center [351, 568] width 54 height 13
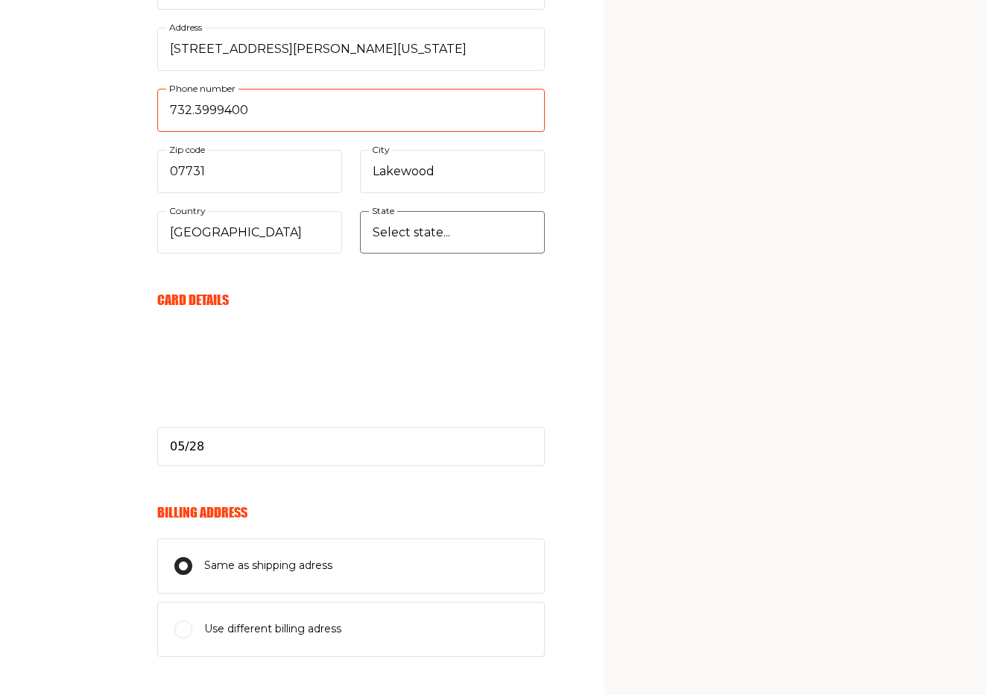
scroll to position [619, 0]
click at [193, 119] on input "732.3999400" at bounding box center [351, 110] width 388 height 43
type input "7323999400"
click at [730, 470] on div "My Cart 3 Month Subscription 3 months (3 issues) 1 $5.00 FREE Discount code Rem…" at bounding box center [779, 145] width 293 height 1417
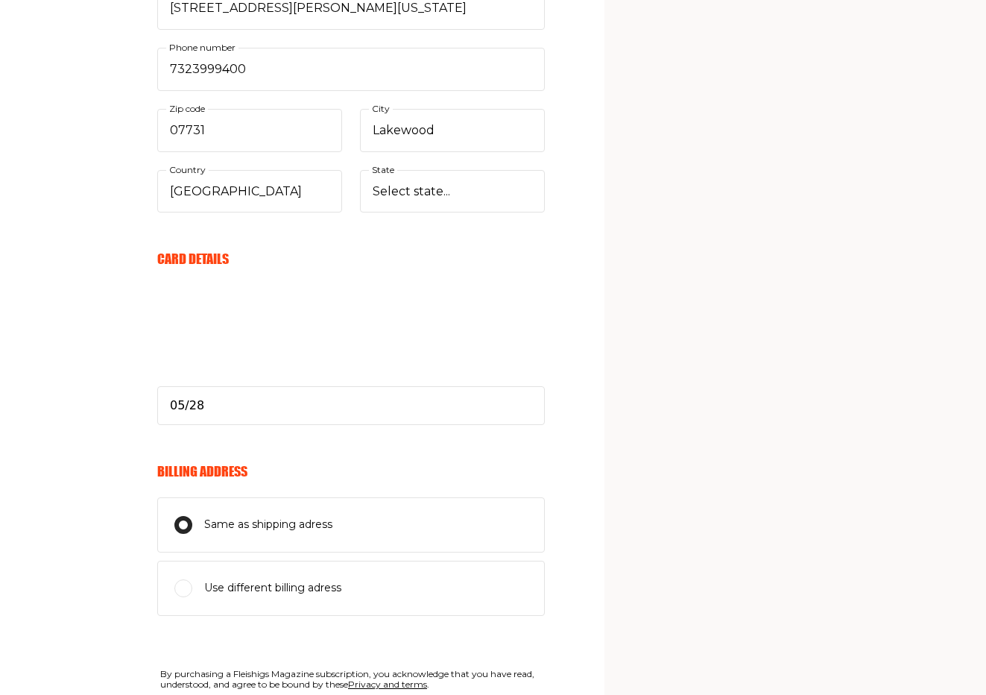
scroll to position [709, 0]
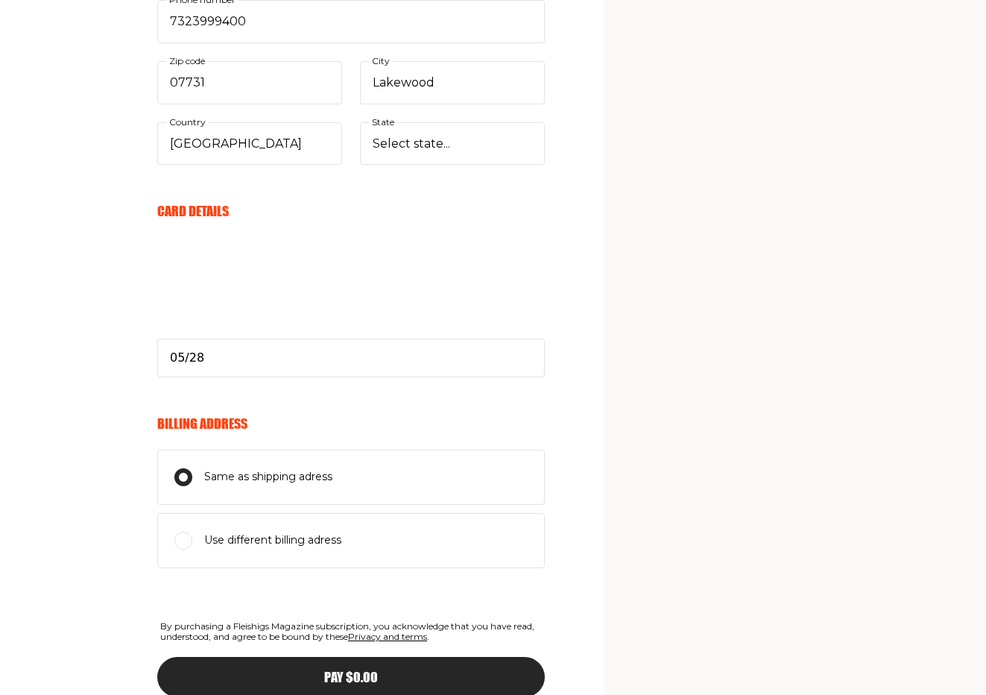
click at [391, 677] on div "Pay $0.00" at bounding box center [351, 676] width 328 height 13
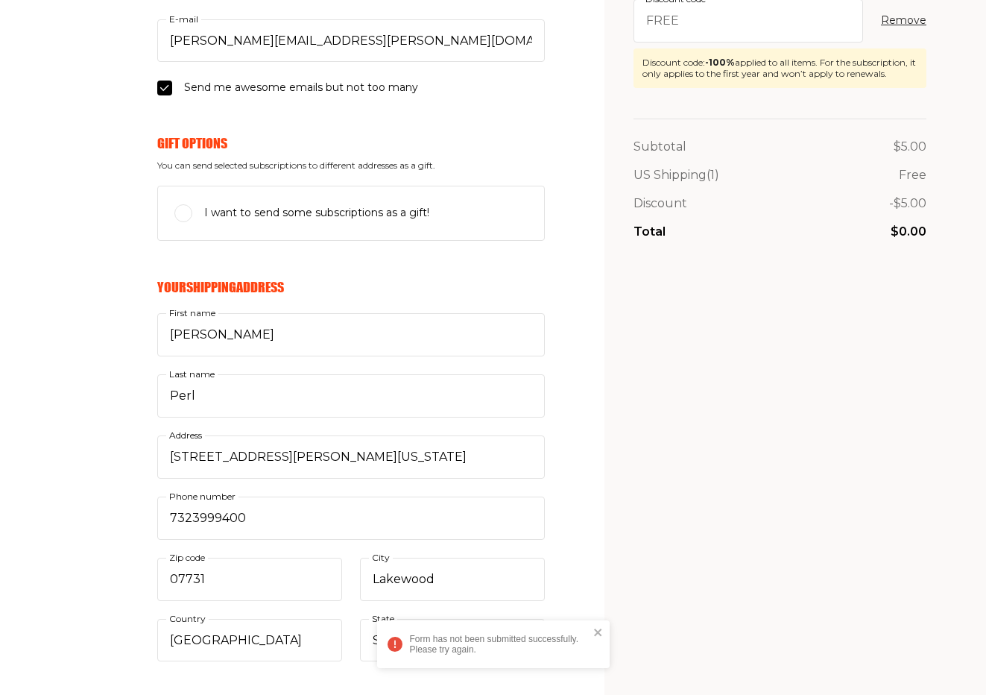
scroll to position [172, 0]
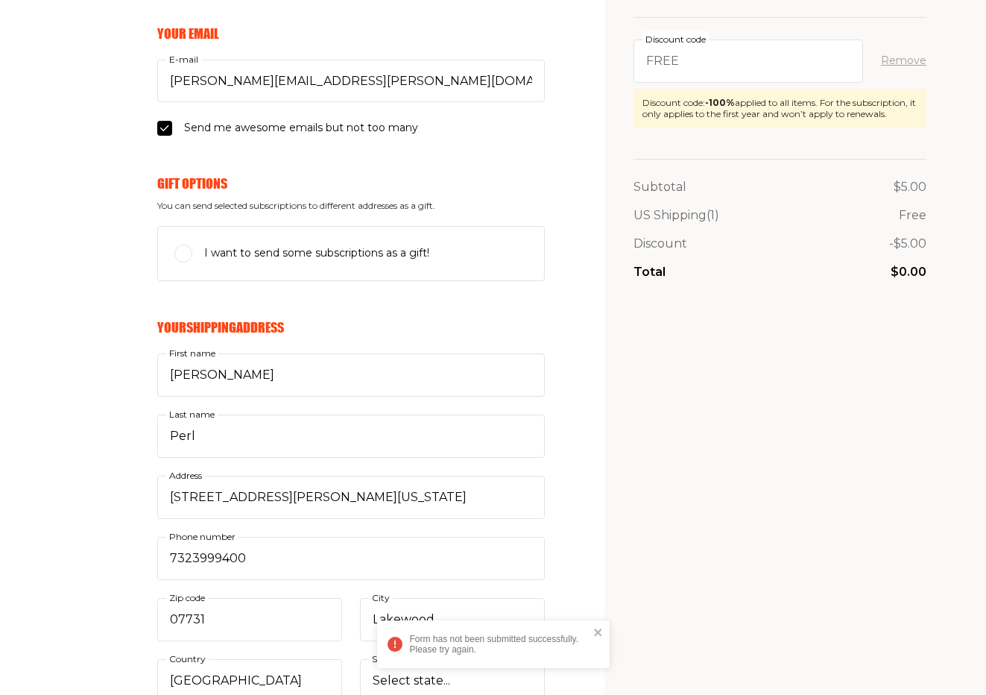
click at [910, 59] on button "Remove" at bounding box center [903, 61] width 45 height 18
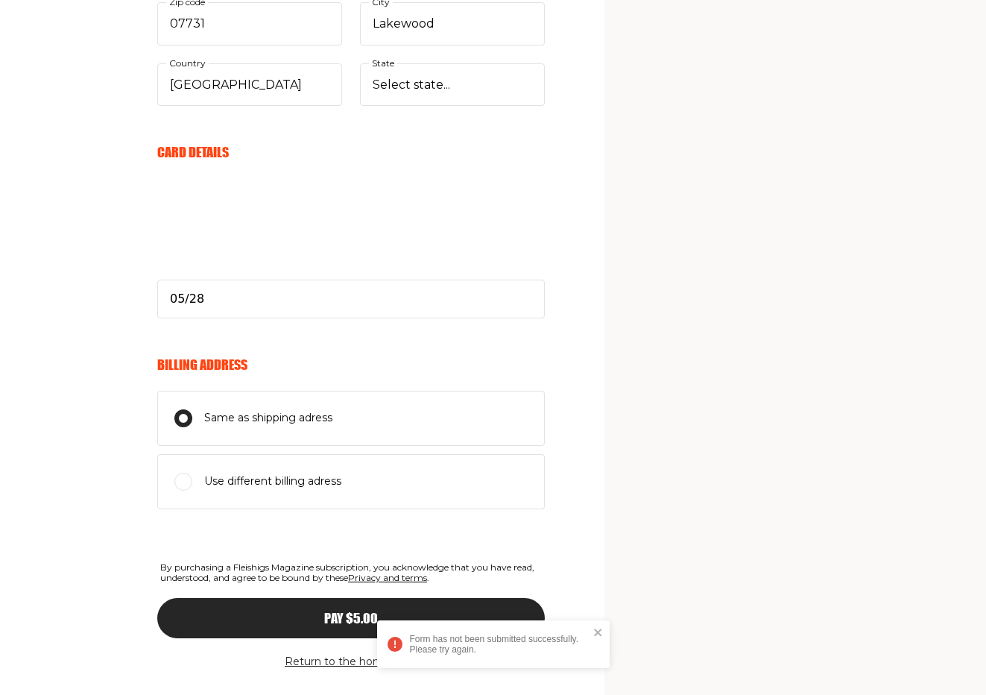
scroll to position [798, 0]
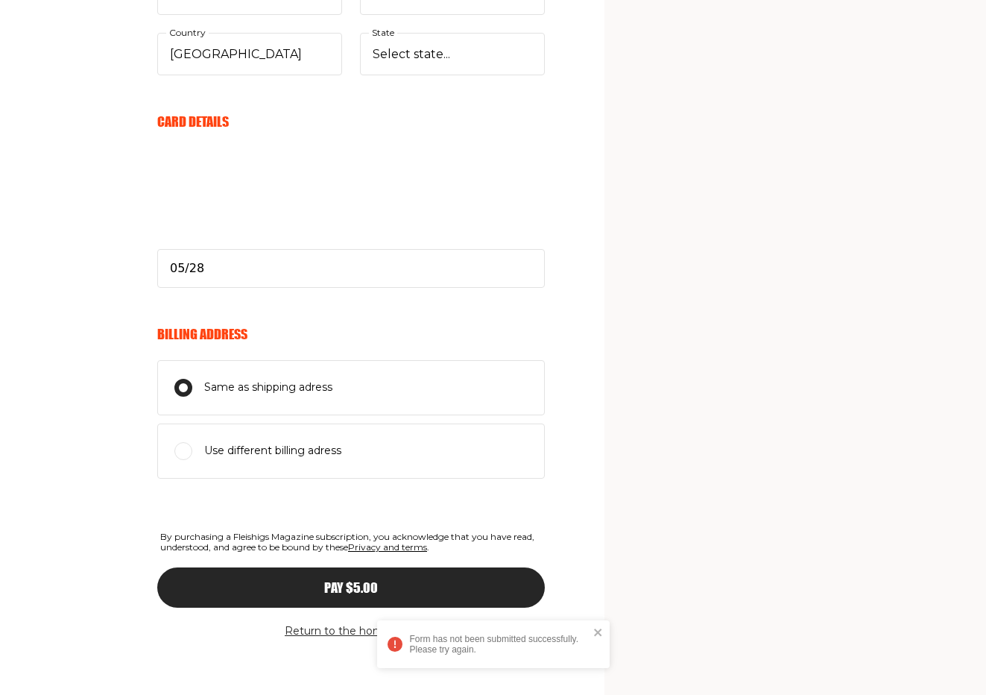
click at [295, 588] on div "Pay $5.00" at bounding box center [351, 587] width 328 height 13
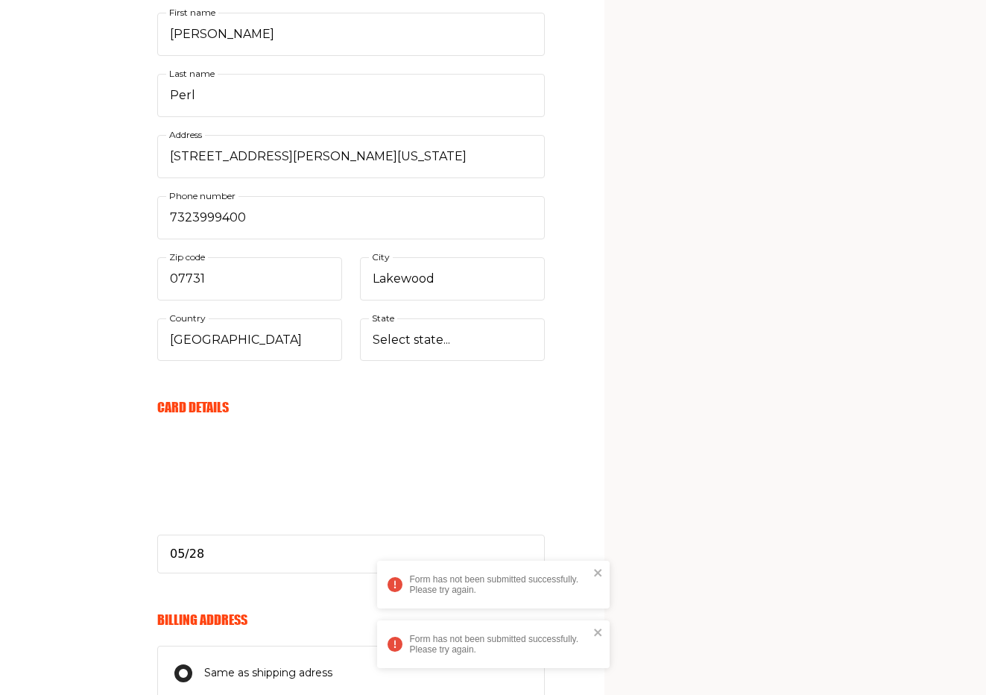
scroll to position [440, 0]
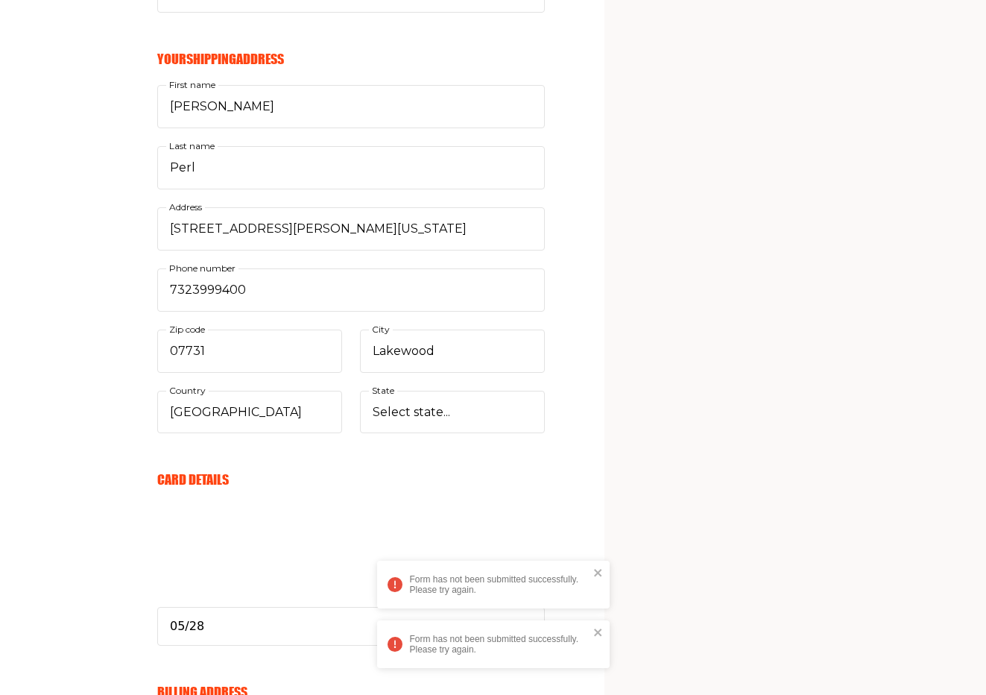
click at [101, 188] on form "Your Email mariusz.niemiec@widelab.co E-mail Send me awesome emails but not too…" at bounding box center [321, 407] width 447 height 1300
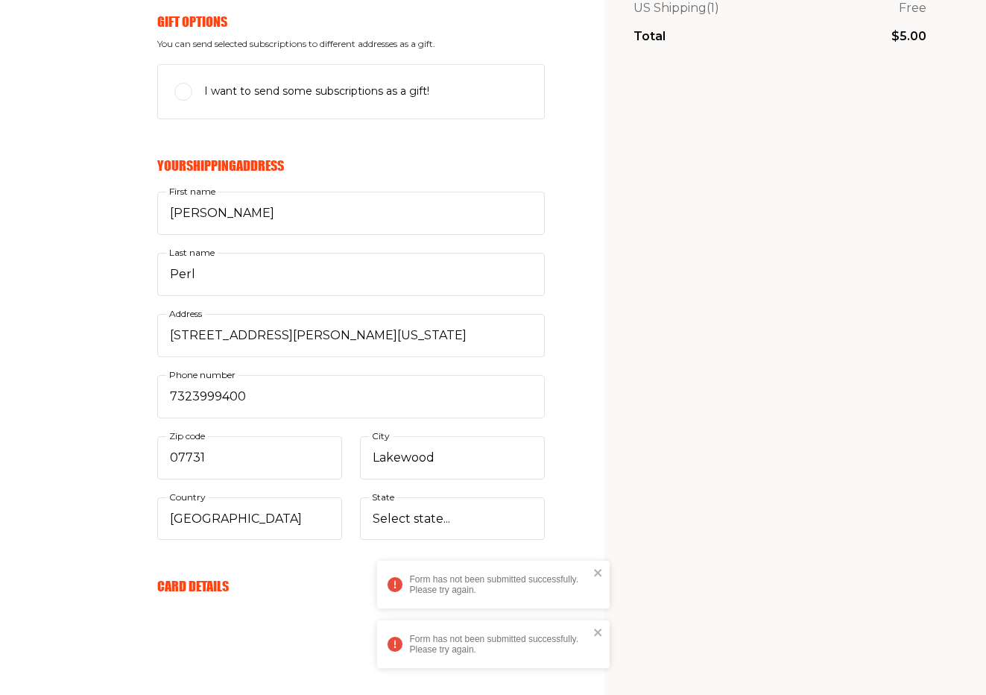
scroll to position [0, 0]
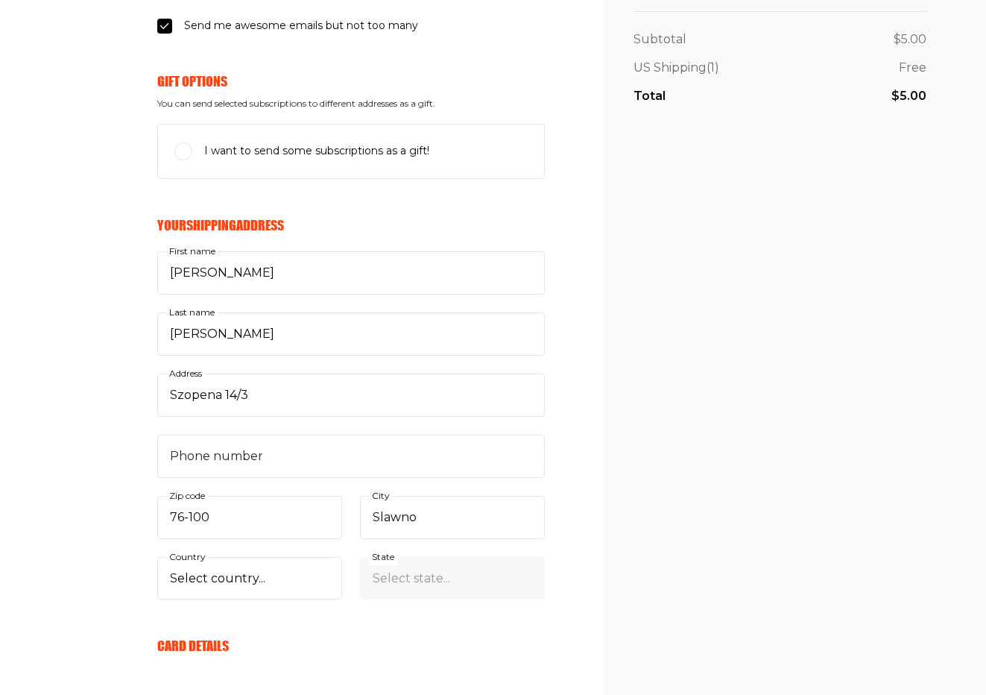
scroll to position [358, 0]
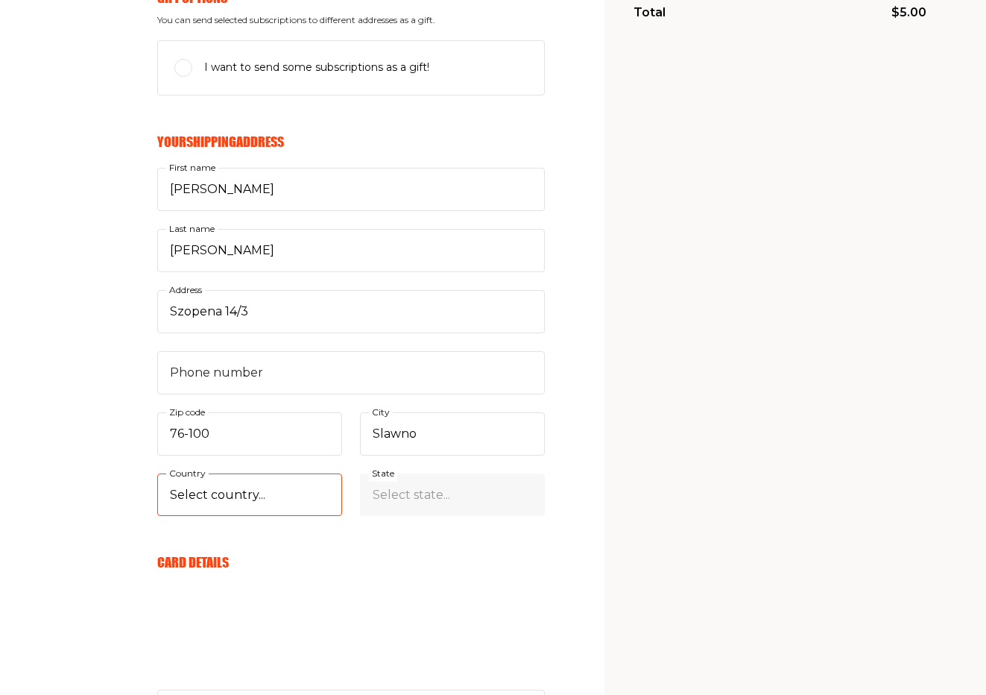
select select "US"
click at [157, 516] on select "Select country... [GEOGRAPHIC_DATA] [GEOGRAPHIC_DATA] (+$29/subscription) [GEOG…" at bounding box center [249, 494] width 185 height 43
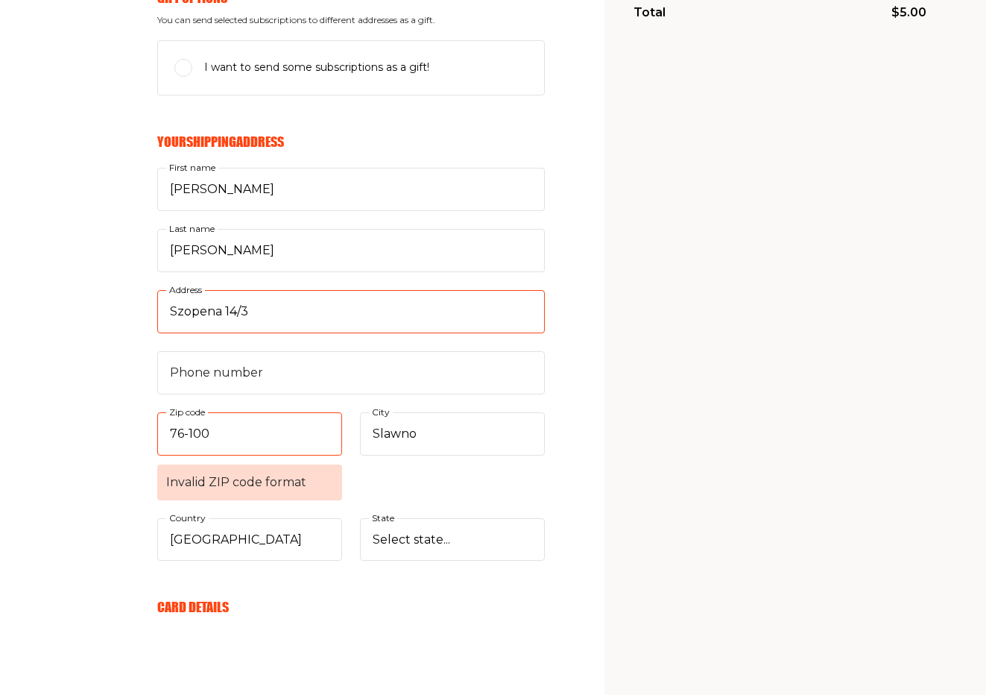
click at [238, 310] on input "Szopena 14/3" at bounding box center [351, 311] width 388 height 43
paste input "[STREET_ADDRESS][PERSON_NAME][US_STATE]"
type input "[STREET_ADDRESS][PERSON_NAME][US_STATE]"
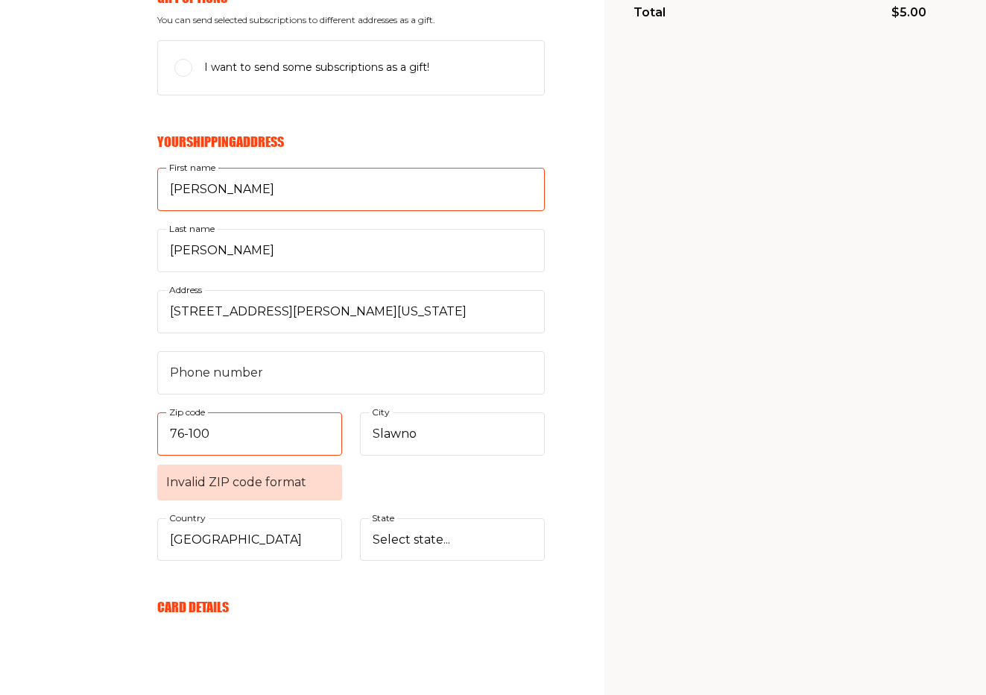
click at [344, 191] on input "[PERSON_NAME]" at bounding box center [351, 189] width 388 height 43
paste input "[PERSON_NAME]"
paste input "text"
type input "[PERSON_NAME]"
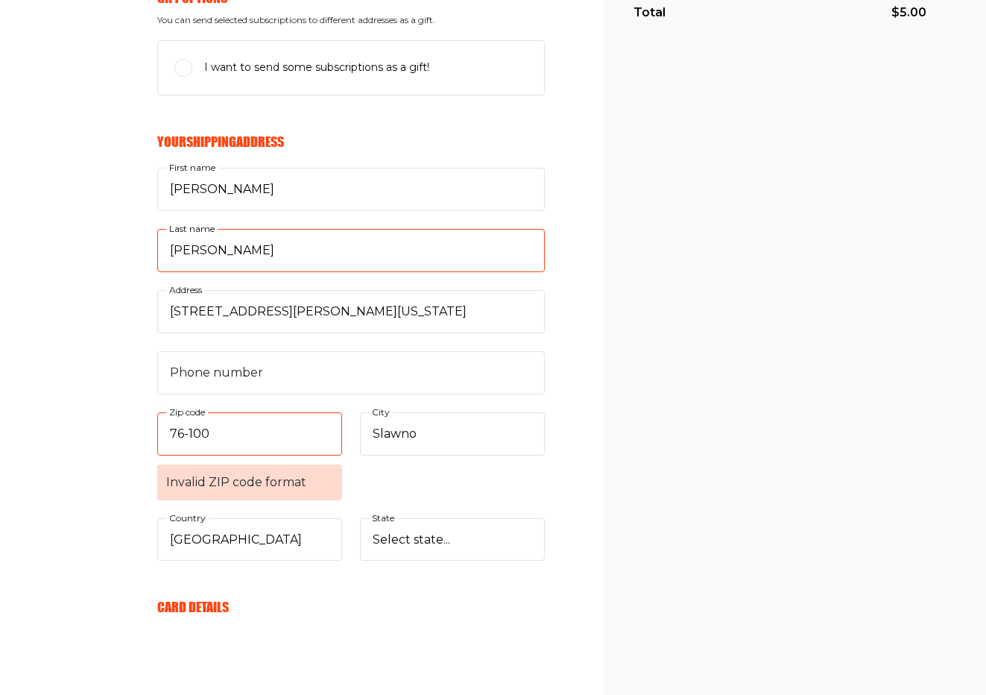
click at [379, 267] on input "[PERSON_NAME]" at bounding box center [351, 250] width 388 height 43
paste input "Perl"
type input "Perl"
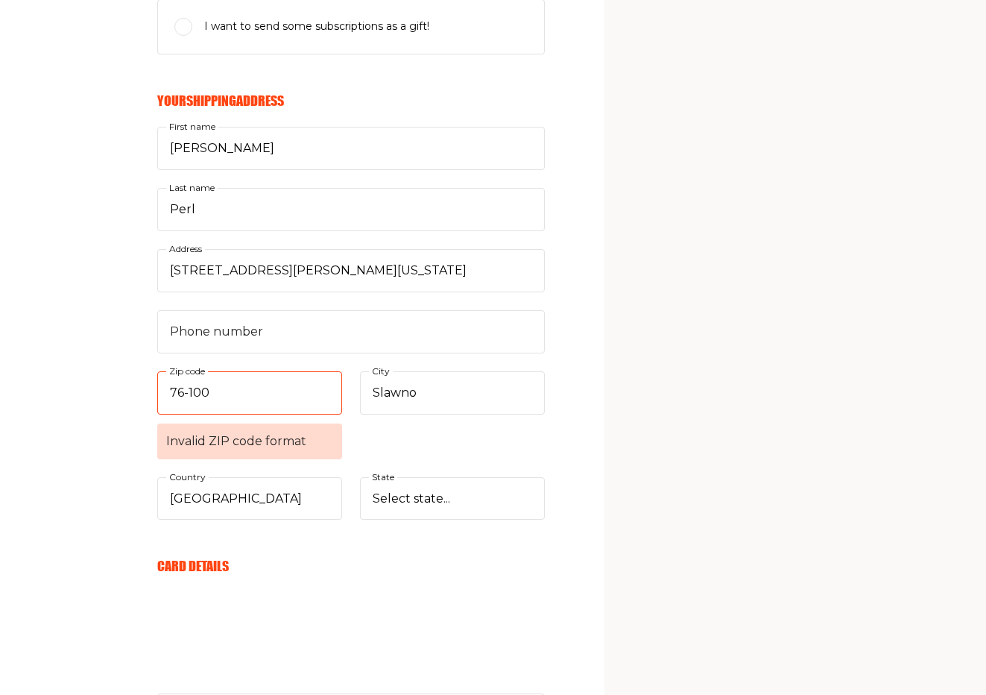
scroll to position [447, 0]
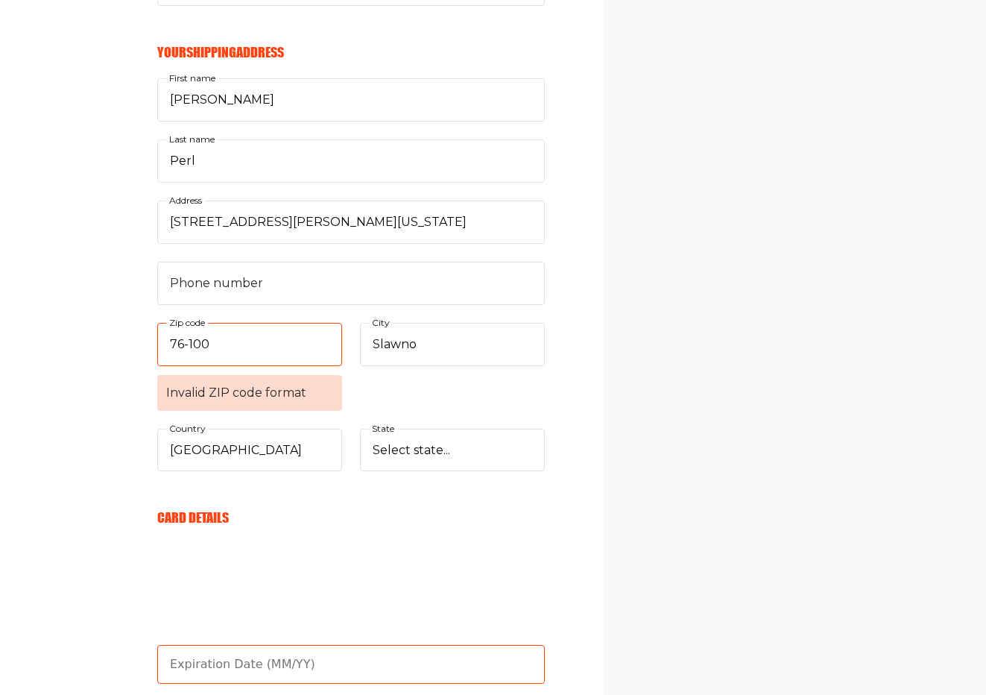
click at [233, 660] on input "text" at bounding box center [351, 664] width 388 height 39
paste input "782"
type input "782"
click at [244, 668] on input "text" at bounding box center [351, 664] width 388 height 39
type input "05/28"
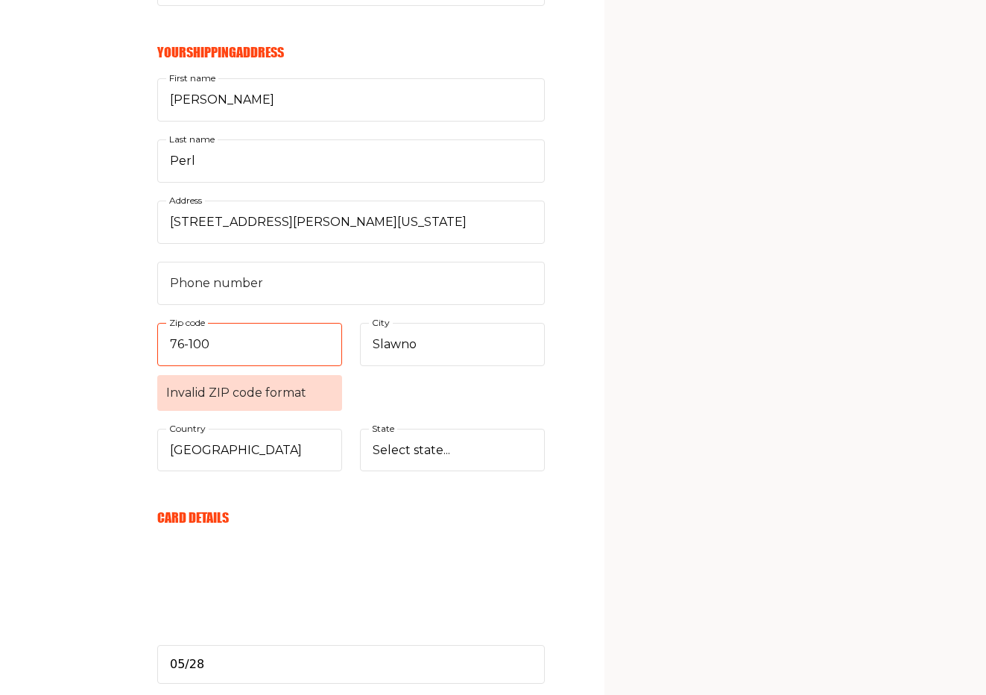
click at [83, 573] on div "Your Email [PERSON_NAME][EMAIL_ADDRESS][PERSON_NAME][DOMAIN_NAME] E-mail Send m…" at bounding box center [272, 422] width 545 height 1345
click at [265, 351] on input "76-100" at bounding box center [249, 344] width 185 height 43
paste input "07731"
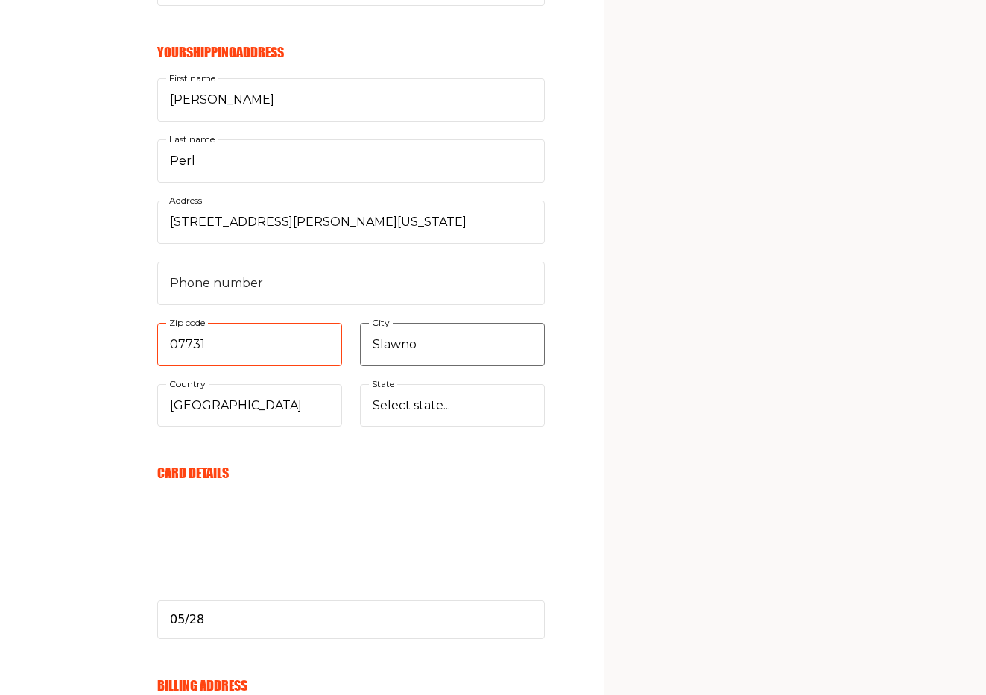
type input "07731"
click at [455, 352] on input "Slawno" at bounding box center [452, 344] width 185 height 43
type input "[US_STATE]"
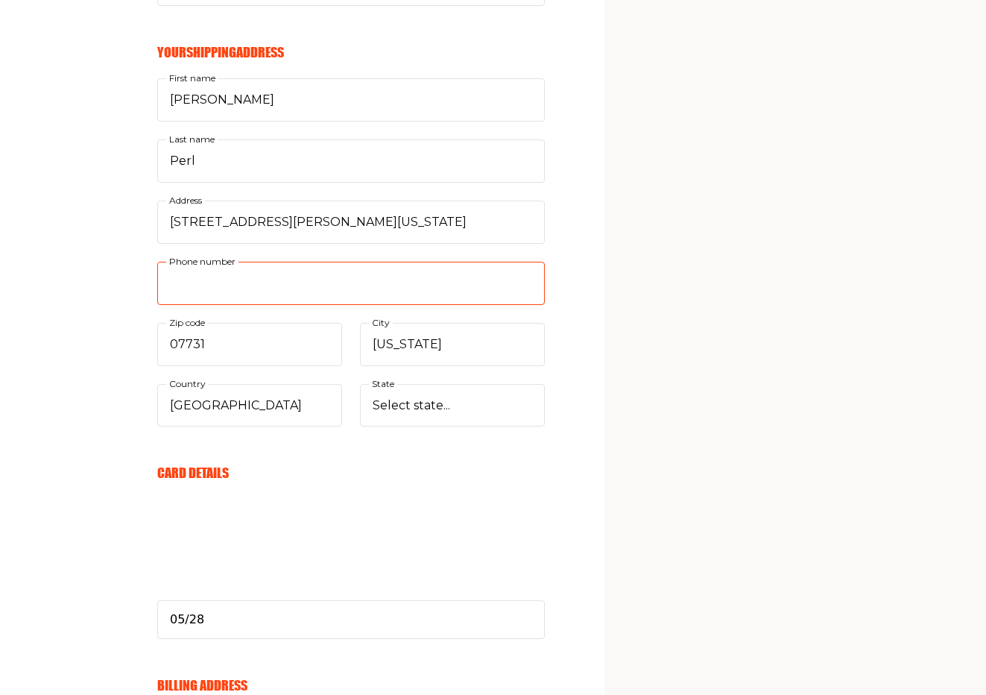
click at [274, 276] on input "Phone number" at bounding box center [351, 283] width 388 height 43
click at [305, 291] on input "Phone number" at bounding box center [351, 283] width 388 height 43
paste input "732.3999400"
click at [190, 282] on input "732.3999400" at bounding box center [351, 283] width 388 height 43
type input "7323999400"
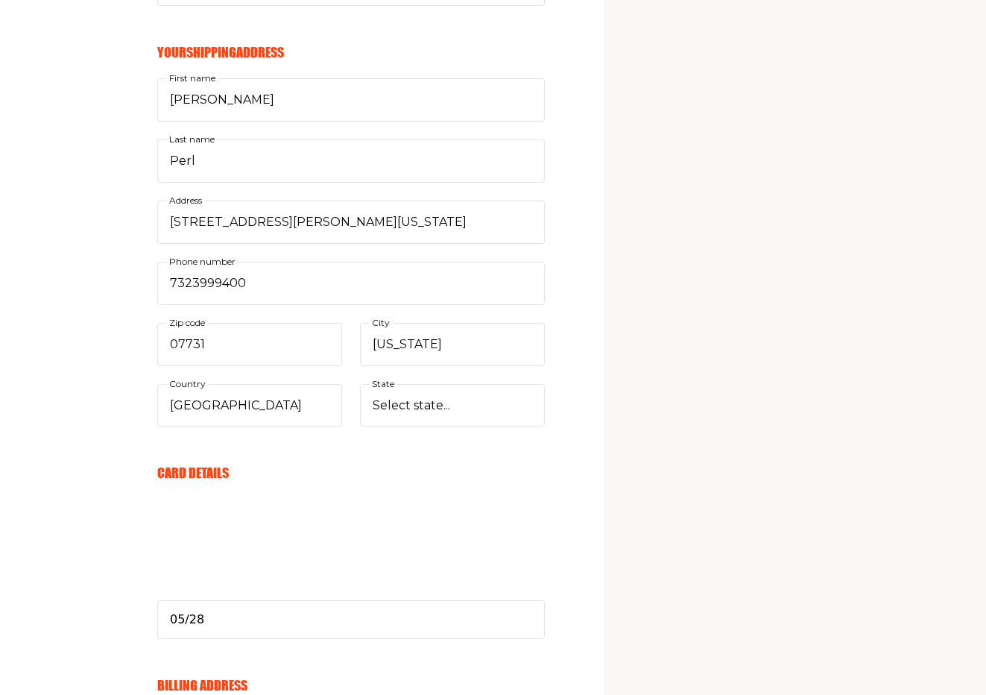
click at [96, 254] on div "Your Email [PERSON_NAME][EMAIL_ADDRESS][PERSON_NAME][DOMAIN_NAME] E-mail Send m…" at bounding box center [272, 400] width 545 height 1300
select select "[US_STATE]"
click at [360, 384] on select "Select state... [US_STATE] [US_STATE] [US_STATE] [US_STATE] [US_STATE] [US_STAT…" at bounding box center [452, 405] width 185 height 43
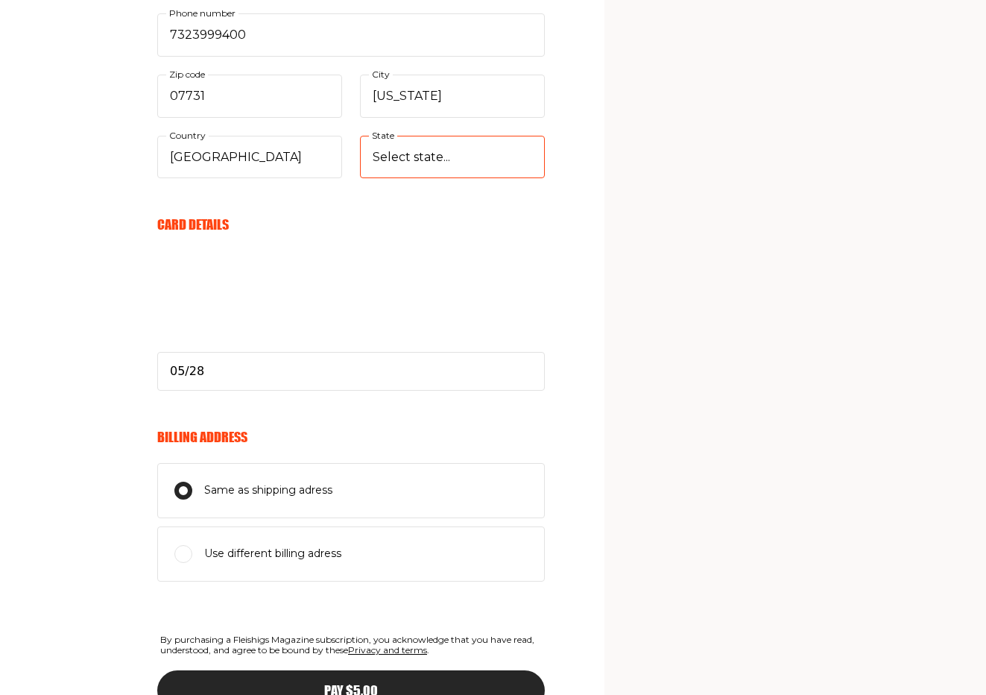
scroll to position [715, 0]
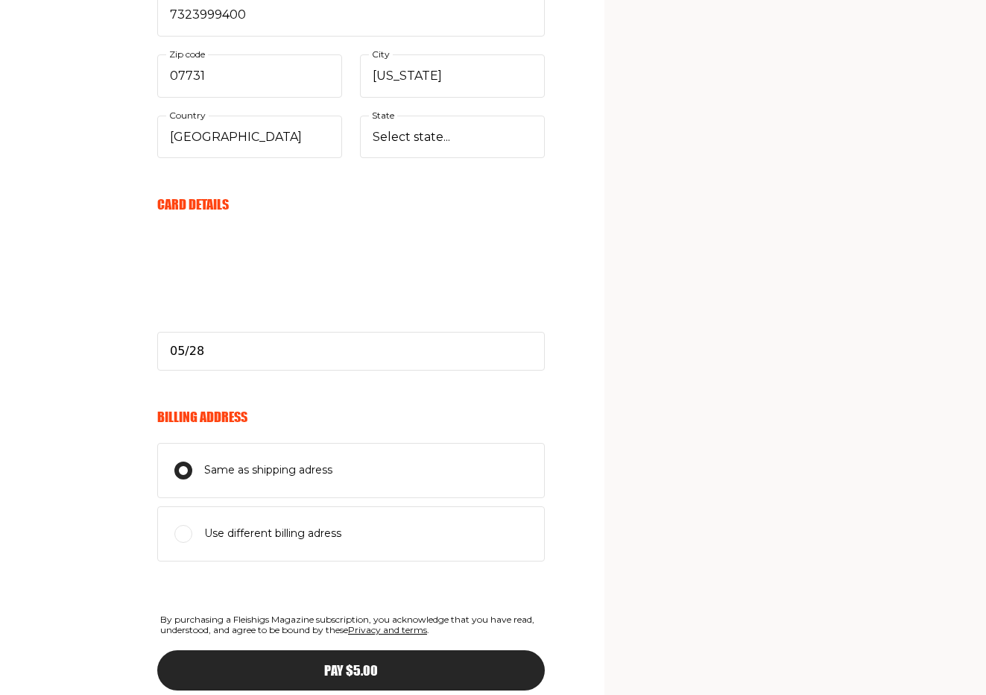
click at [315, 675] on div "Pay $5.00" at bounding box center [351, 669] width 328 height 13
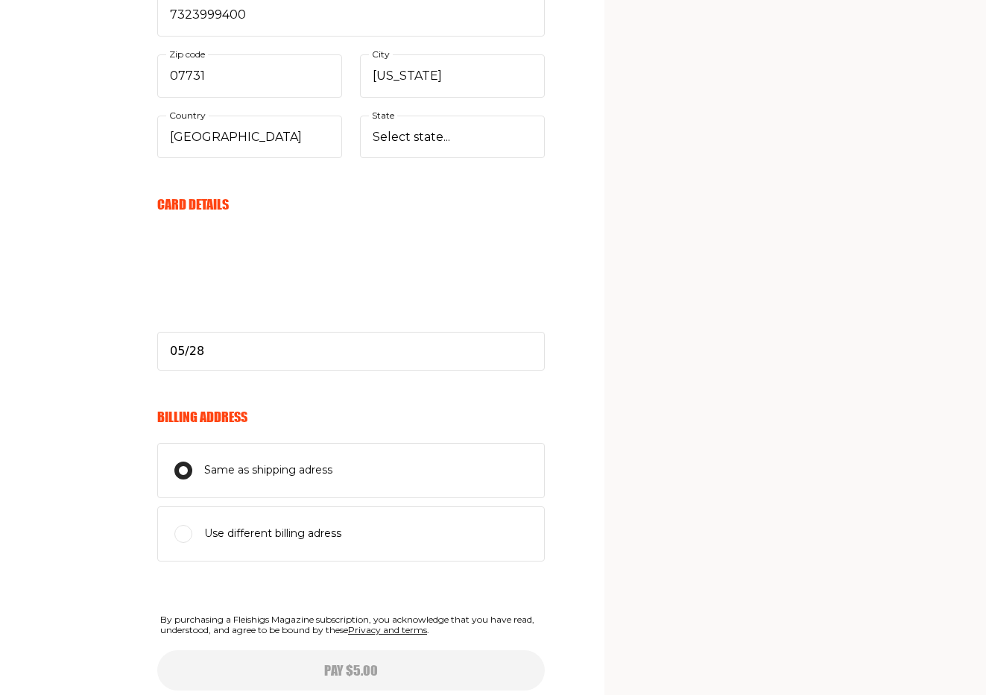
type input "[PERSON_NAME]"
type input "Szopena 14/3"
type input "Slawno"
select select
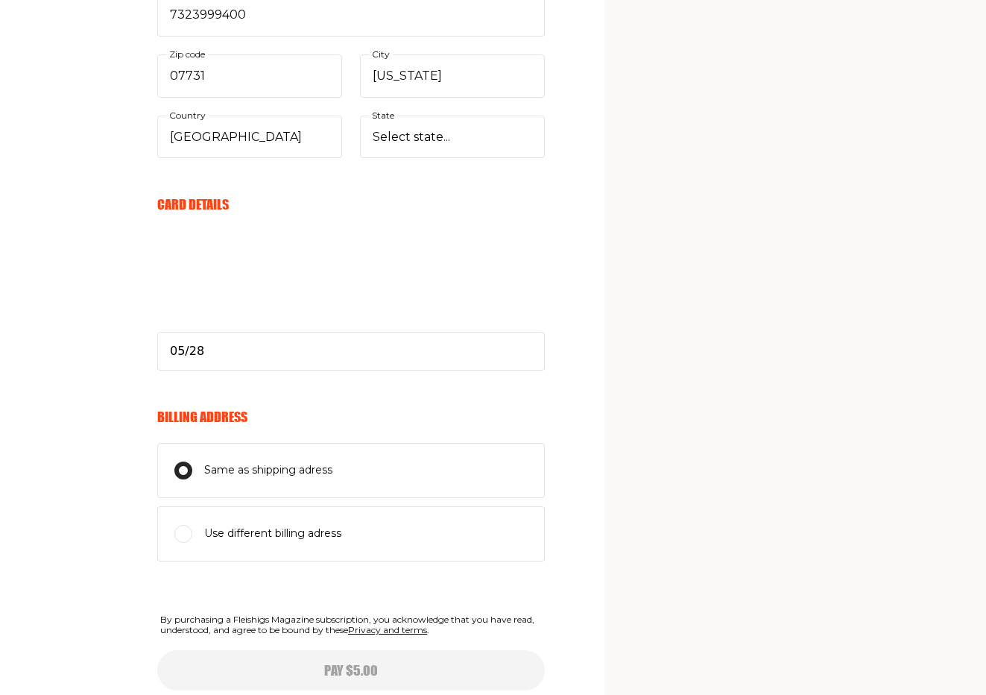
type input "05/28"
select select
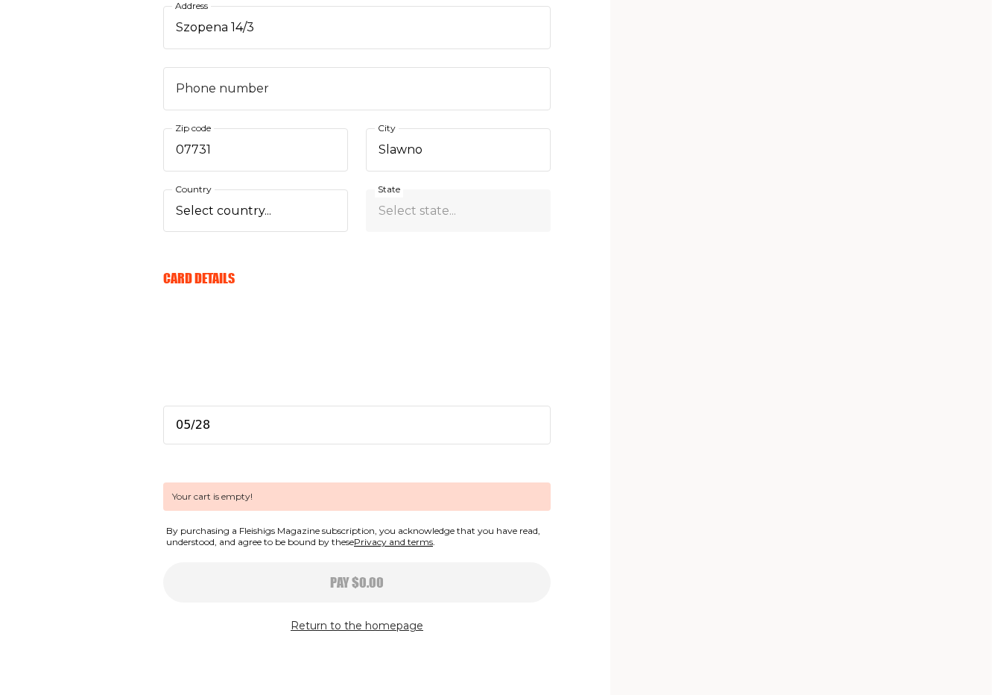
scroll to position [0, 0]
